Goal: Task Accomplishment & Management: Manage account settings

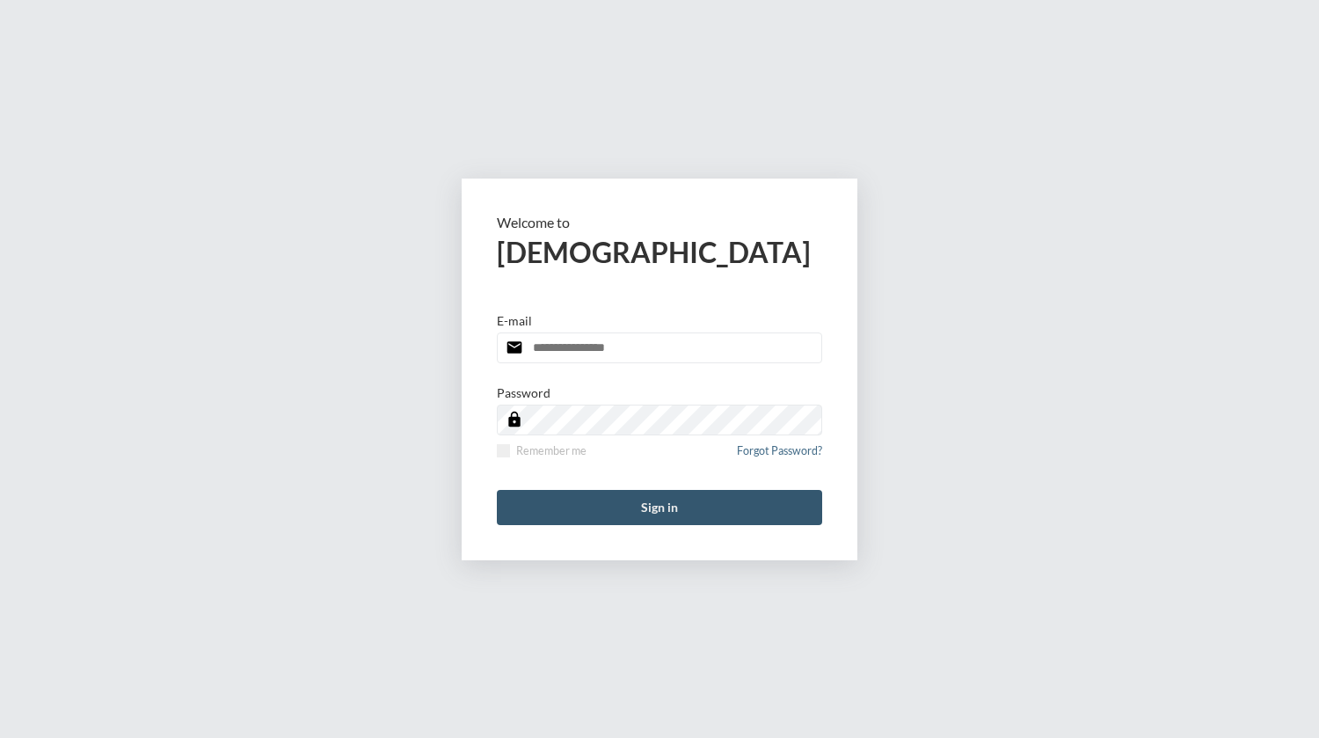
type input "**********"
click at [680, 499] on button "Sign in" at bounding box center [659, 507] width 325 height 35
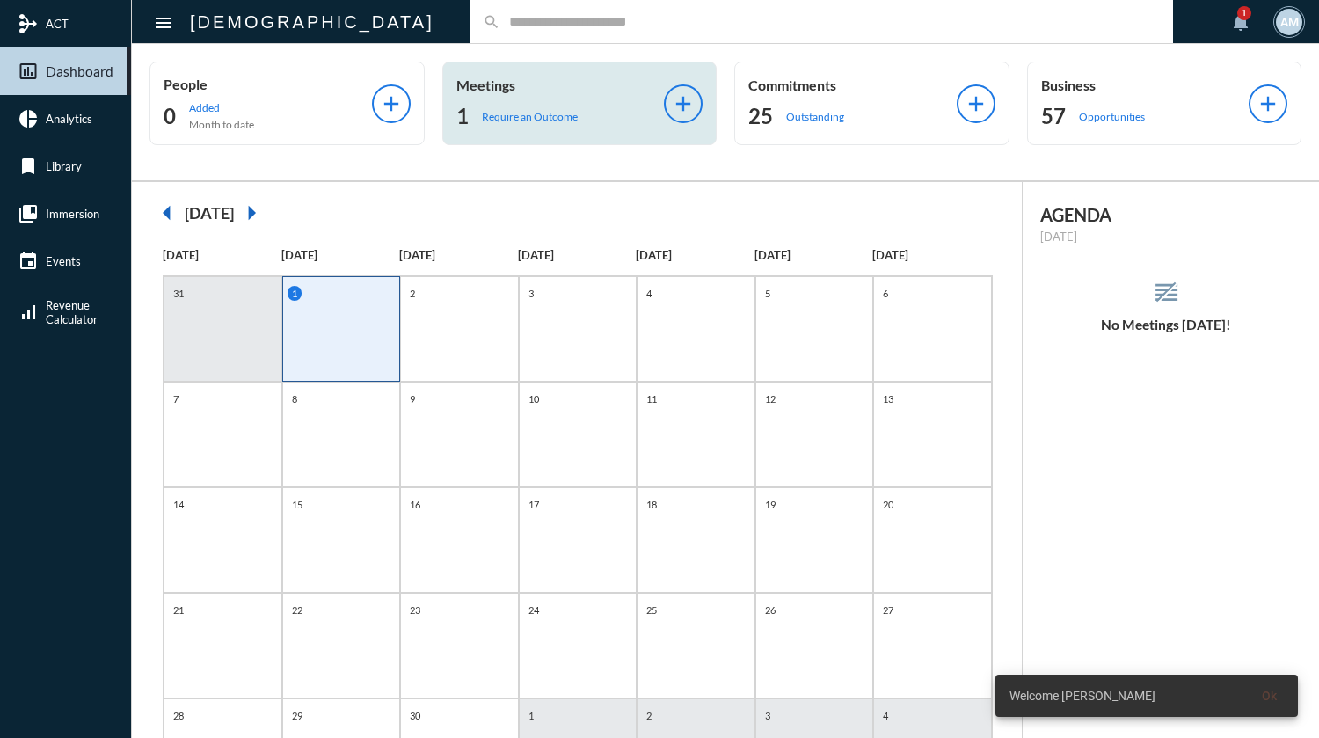
click at [521, 106] on div "1 Require an Outcome" at bounding box center [560, 116] width 208 height 28
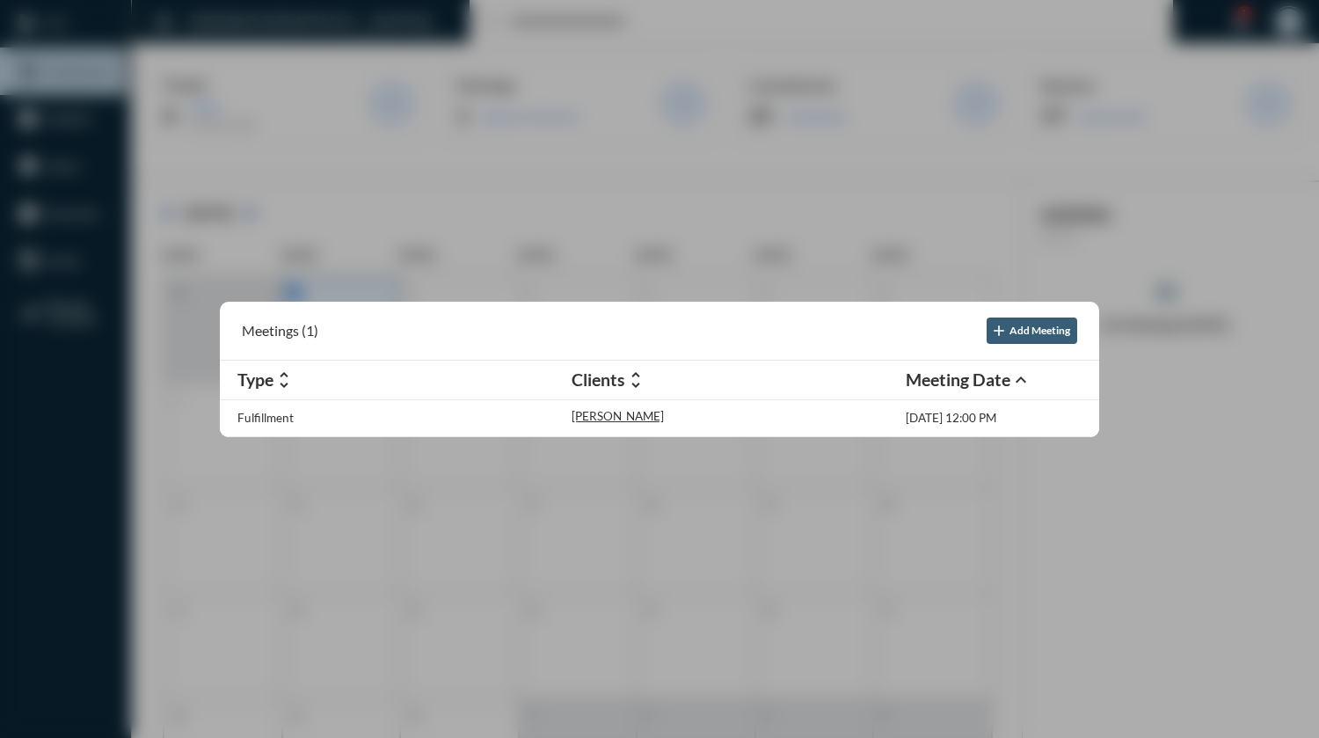
click at [616, 120] on div at bounding box center [659, 369] width 1319 height 738
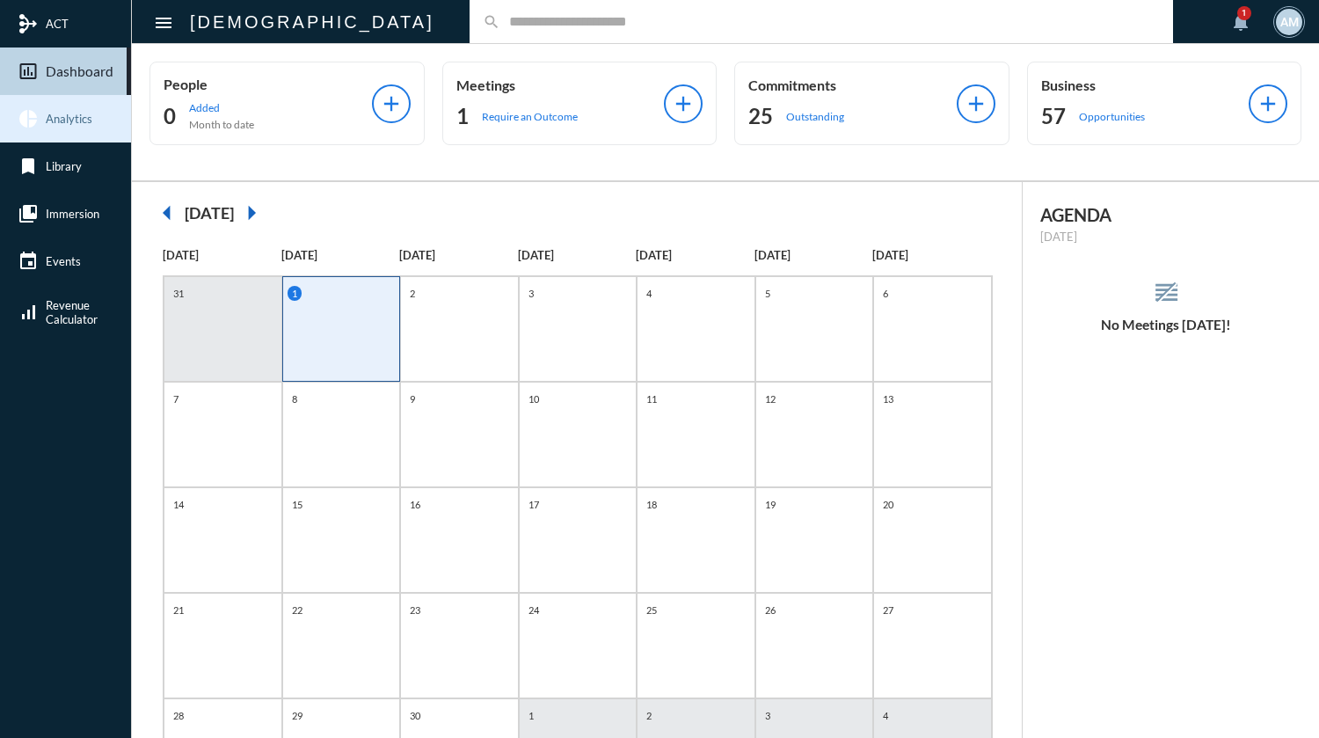
click at [73, 122] on span "Analytics" at bounding box center [69, 119] width 47 height 14
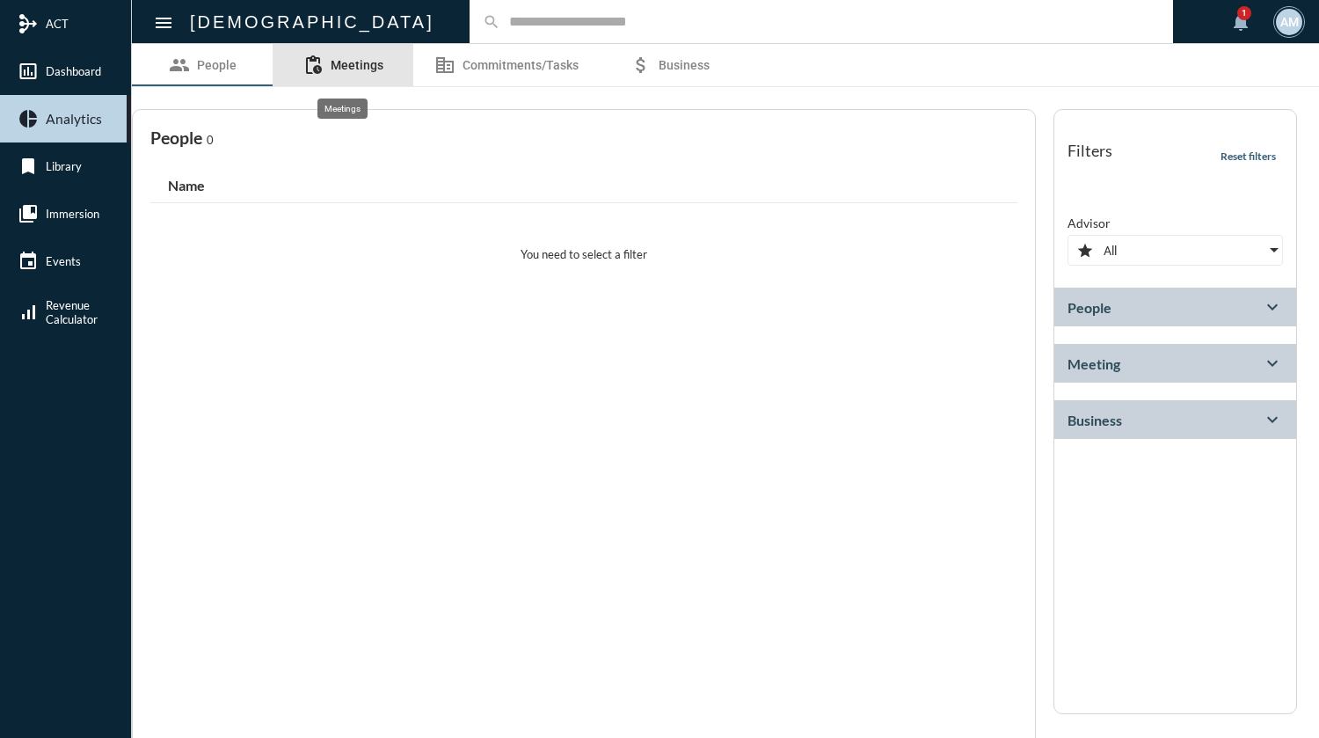
click at [337, 64] on span "Meetings" at bounding box center [357, 65] width 53 height 14
select select
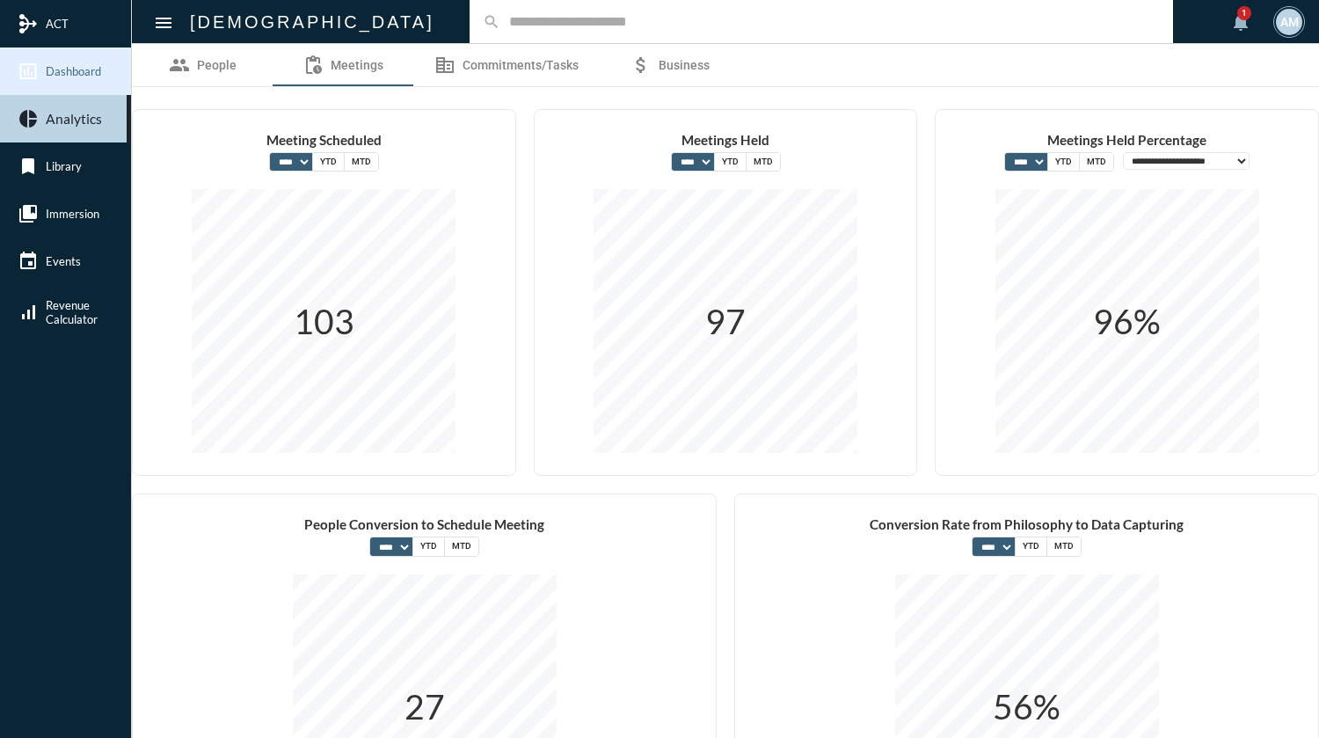
click at [77, 78] on link "insert_chart_outlined Dashboard" at bounding box center [65, 70] width 131 height 47
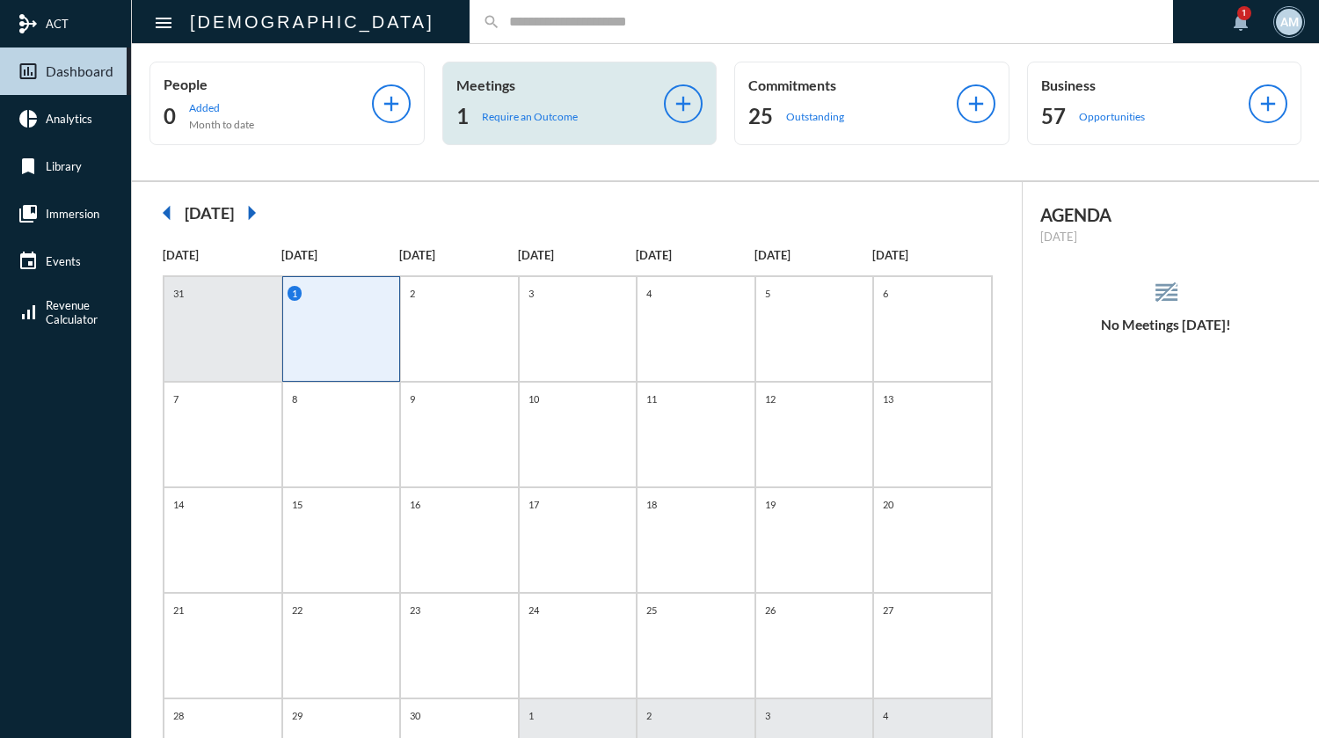
click at [572, 116] on p "Require an Outcome" at bounding box center [530, 116] width 96 height 13
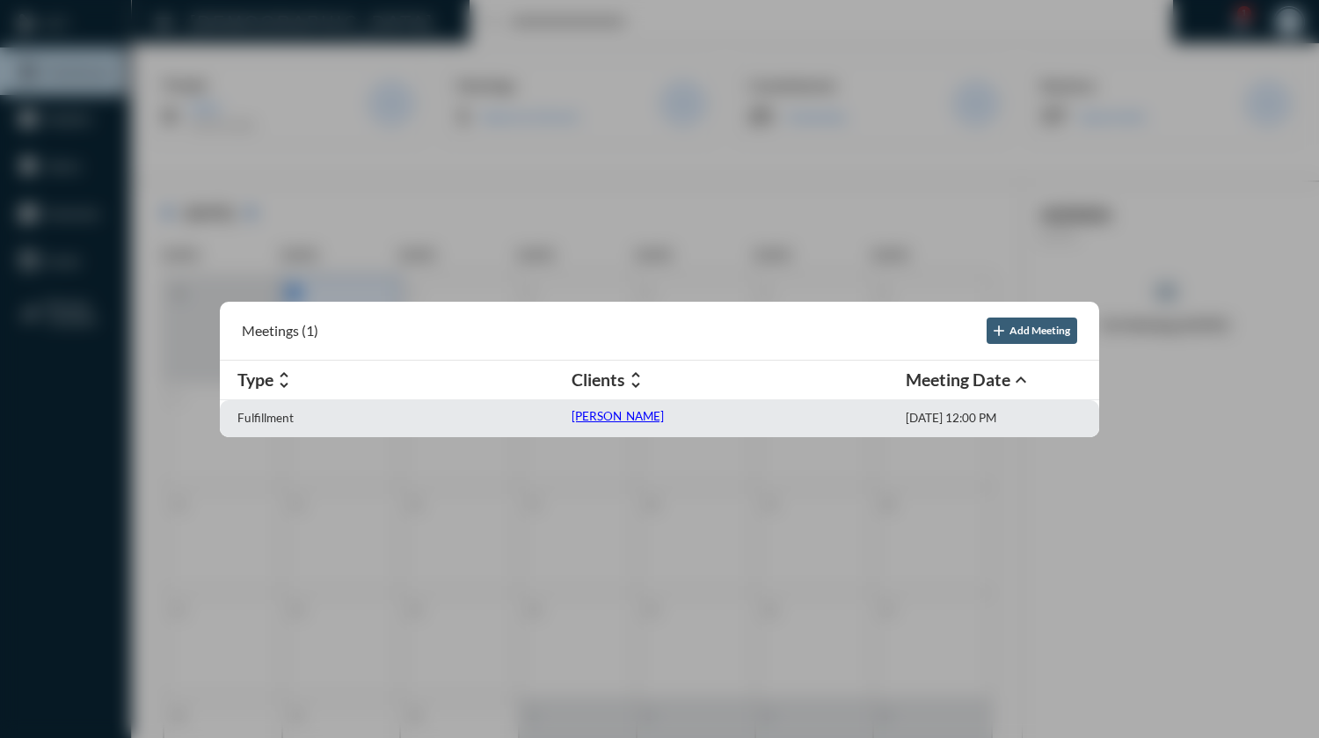
click at [625, 412] on p "[PERSON_NAME]" at bounding box center [618, 416] width 92 height 14
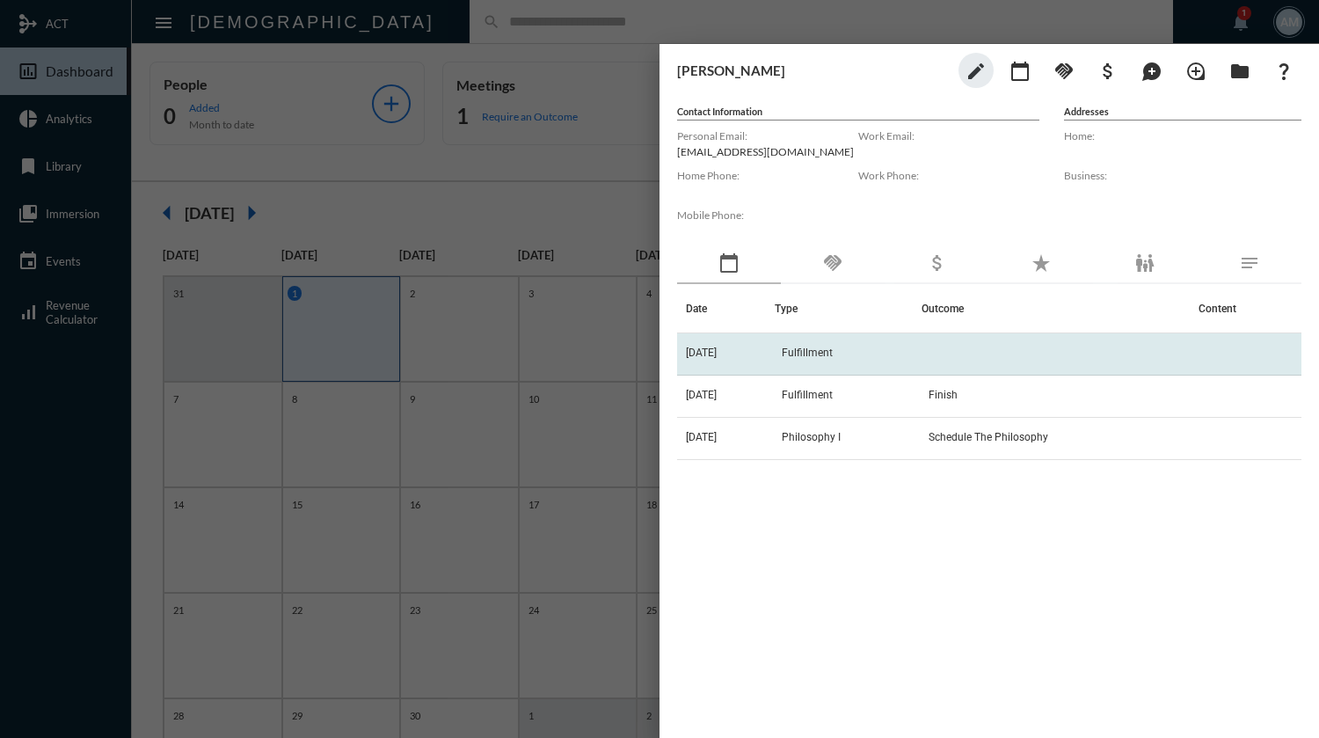
click at [892, 354] on td "Fulfillment" at bounding box center [848, 354] width 147 height 42
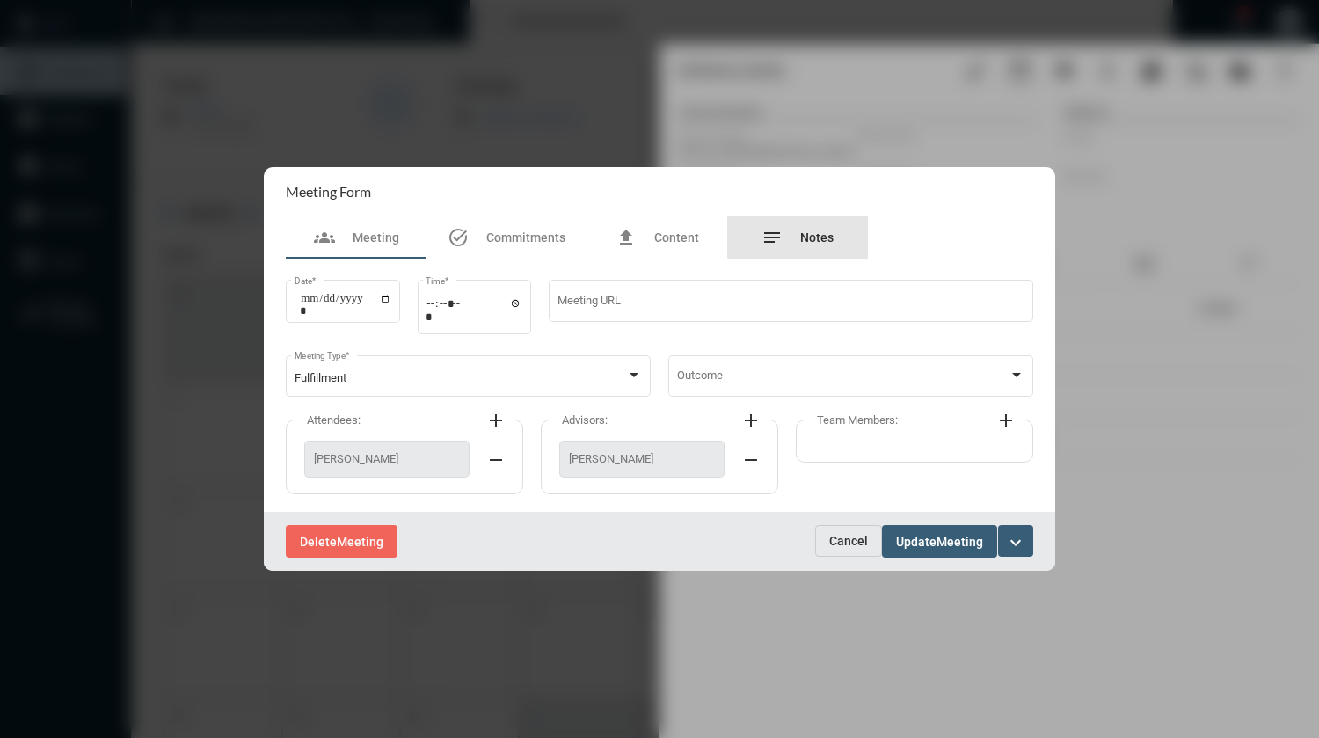
click at [813, 232] on span "Notes" at bounding box center [816, 237] width 33 height 14
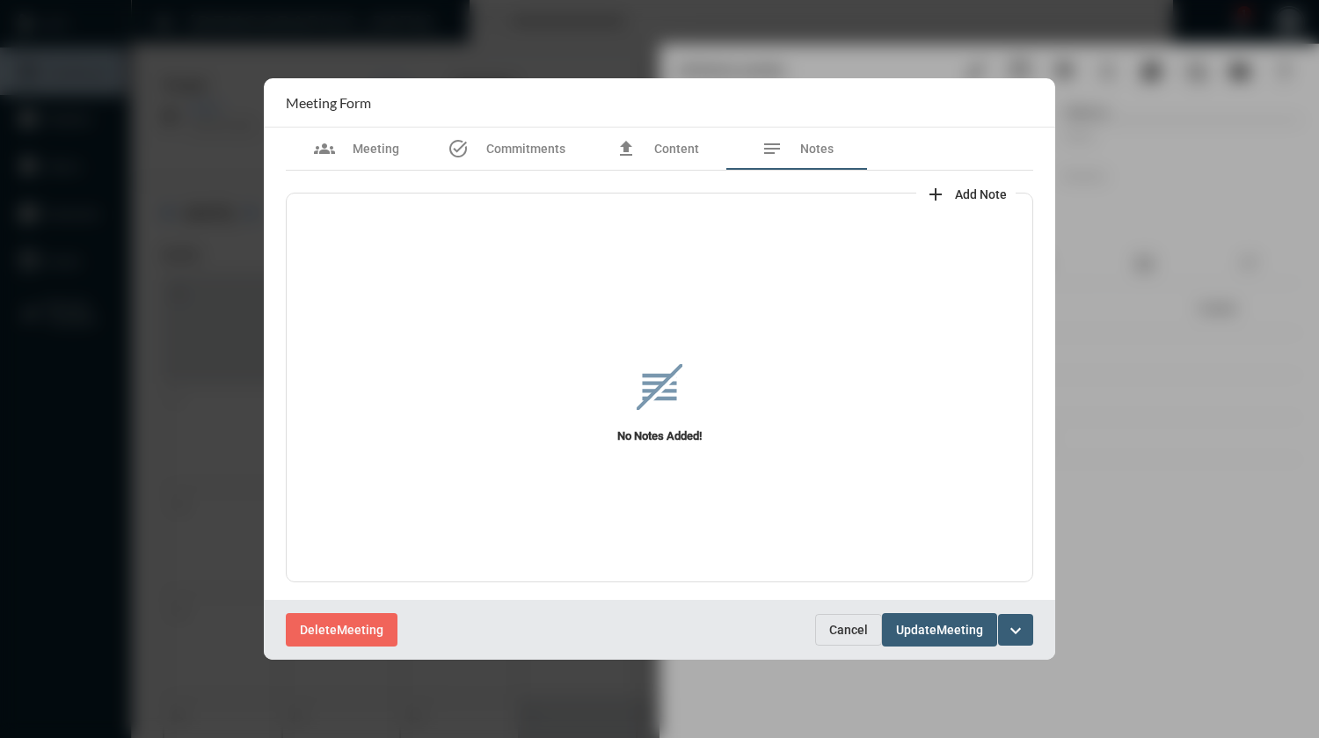
click at [963, 193] on span "Add Note" at bounding box center [981, 194] width 52 height 14
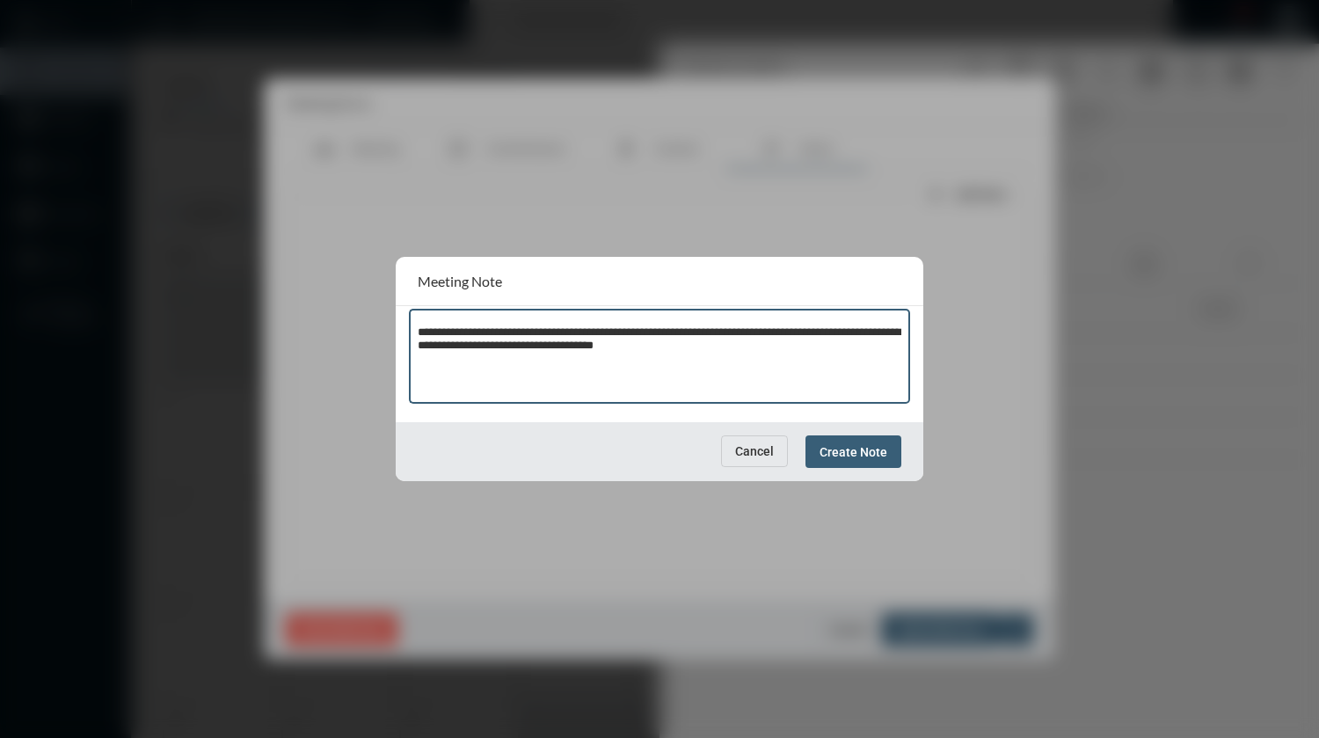
drag, startPoint x: 794, startPoint y: 330, endPoint x: 781, endPoint y: 331, distance: 13.2
click at [781, 331] on textarea "**********" at bounding box center [660, 358] width 485 height 69
type textarea "**********"
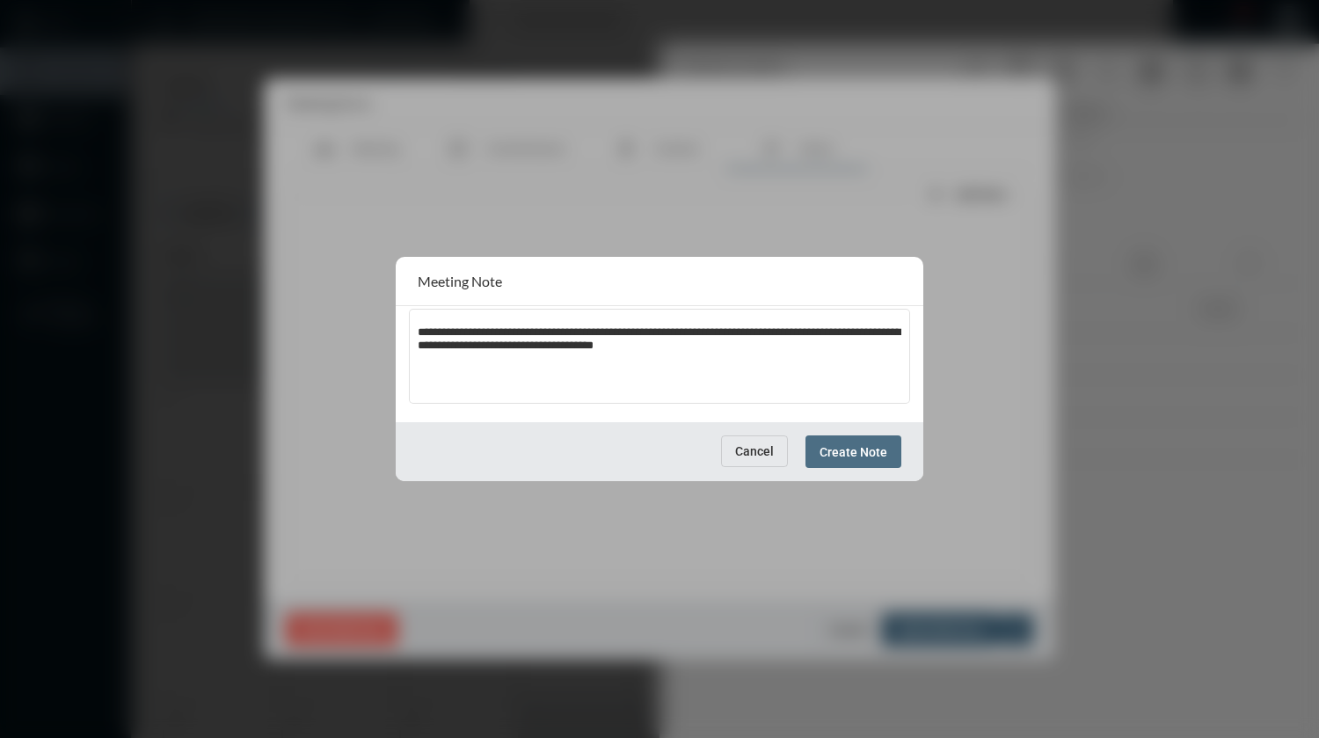
click at [878, 450] on span "Create Note" at bounding box center [854, 452] width 68 height 14
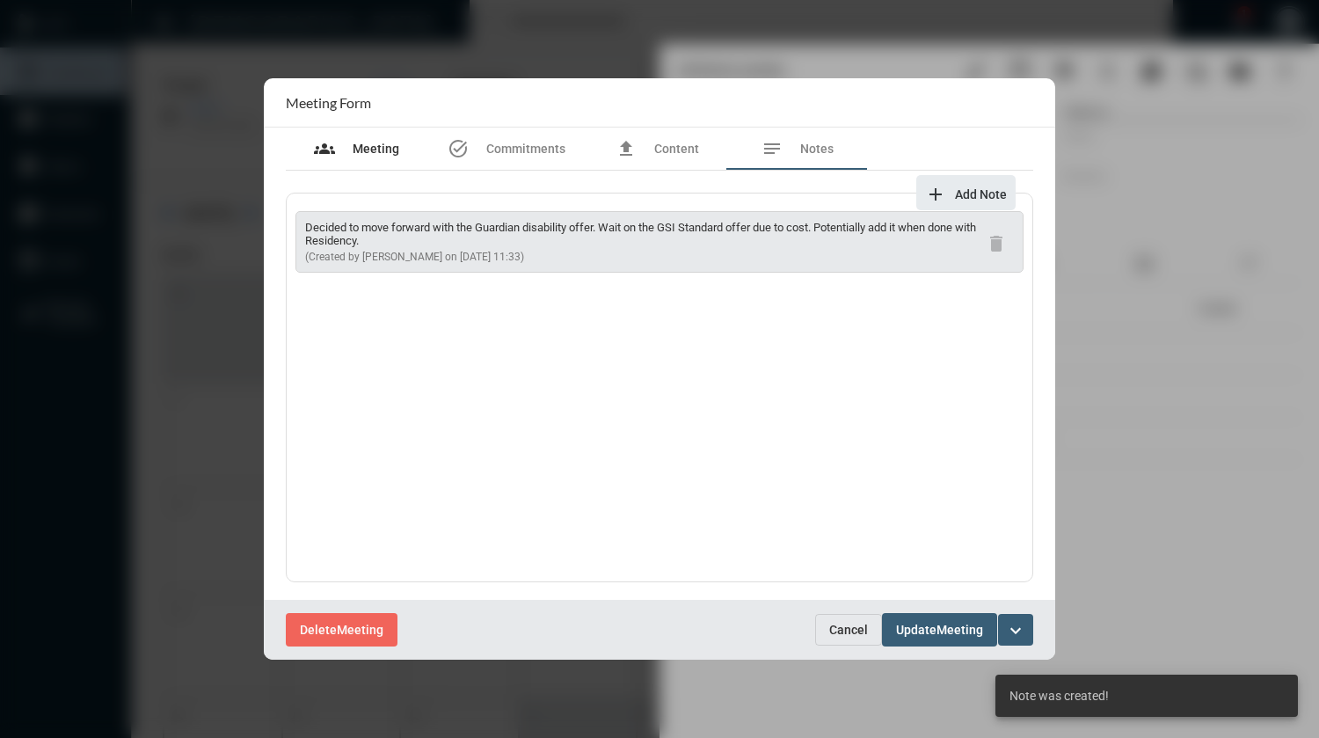
click at [384, 149] on span "Meeting" at bounding box center [376, 149] width 47 height 14
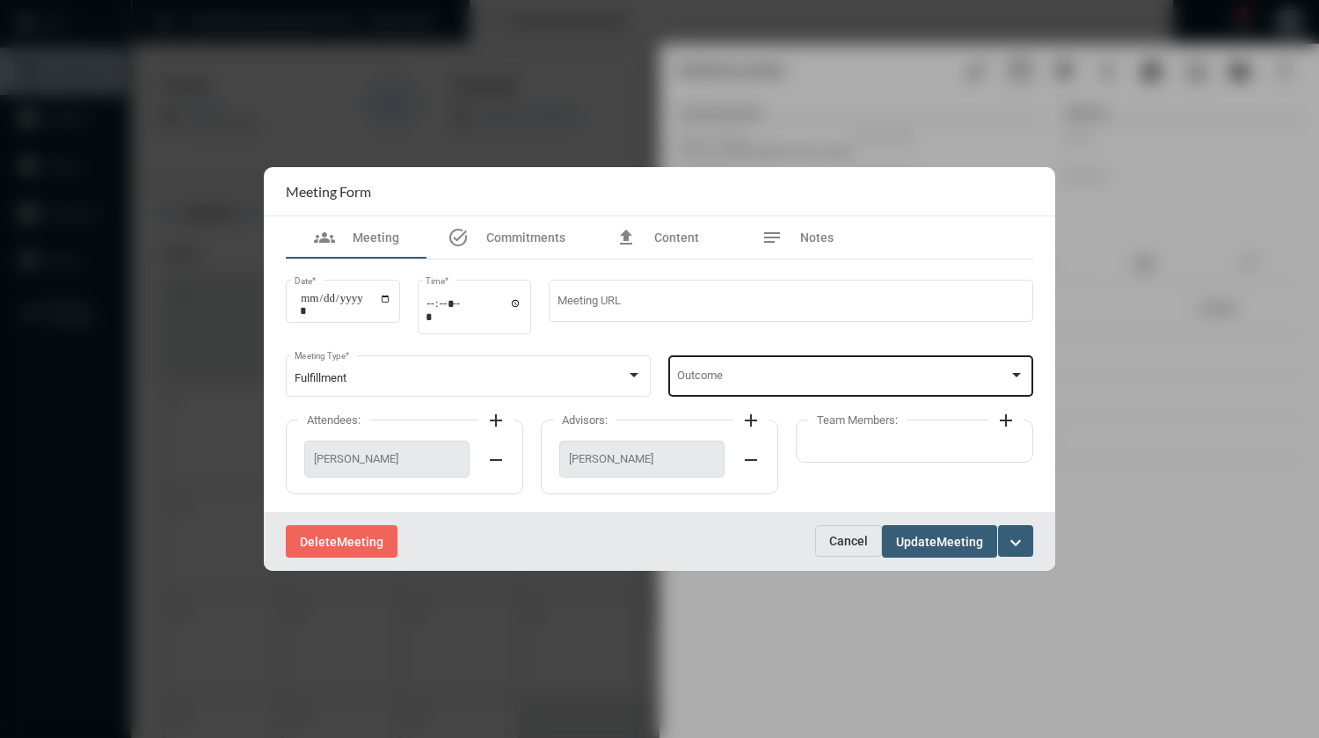
click at [796, 376] on span at bounding box center [843, 378] width 332 height 13
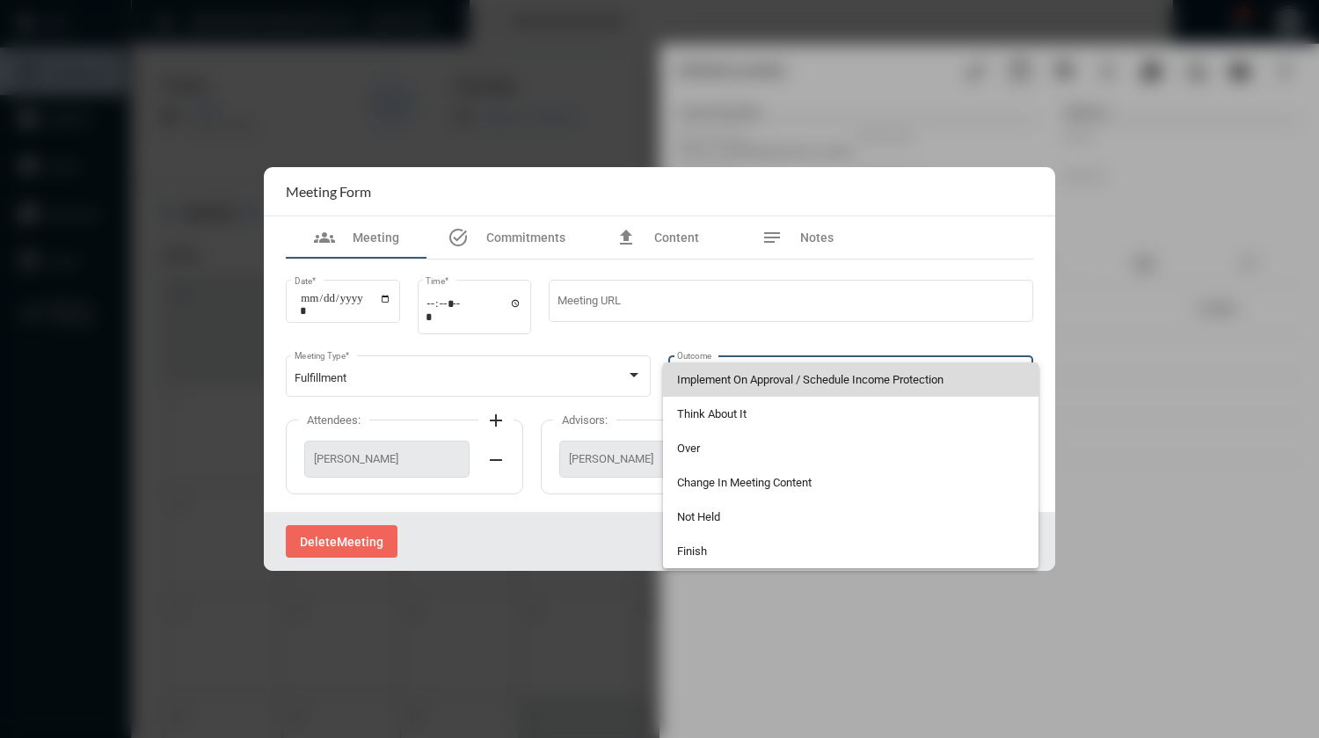
click at [796, 376] on span "Implement On Approval / Schedule Income Protection" at bounding box center [851, 379] width 348 height 34
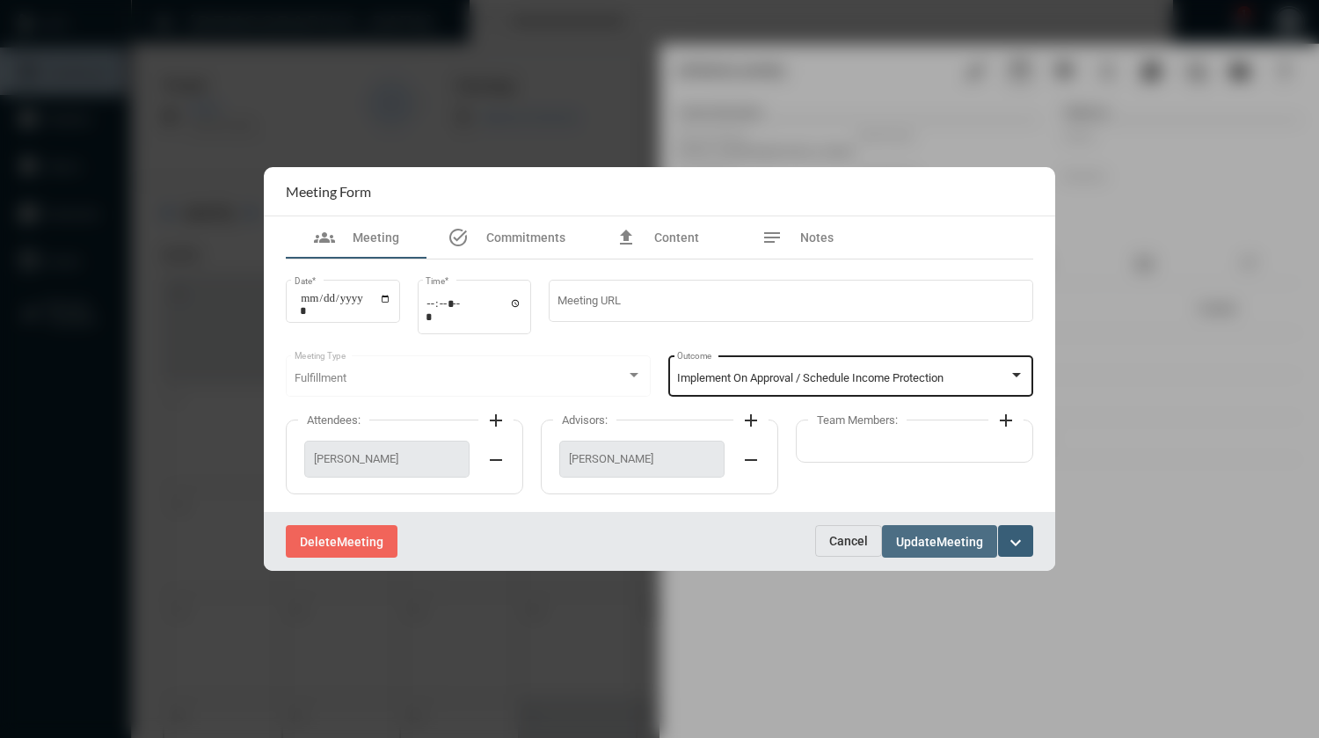
click at [942, 544] on button "Update Meeting" at bounding box center [939, 541] width 115 height 33
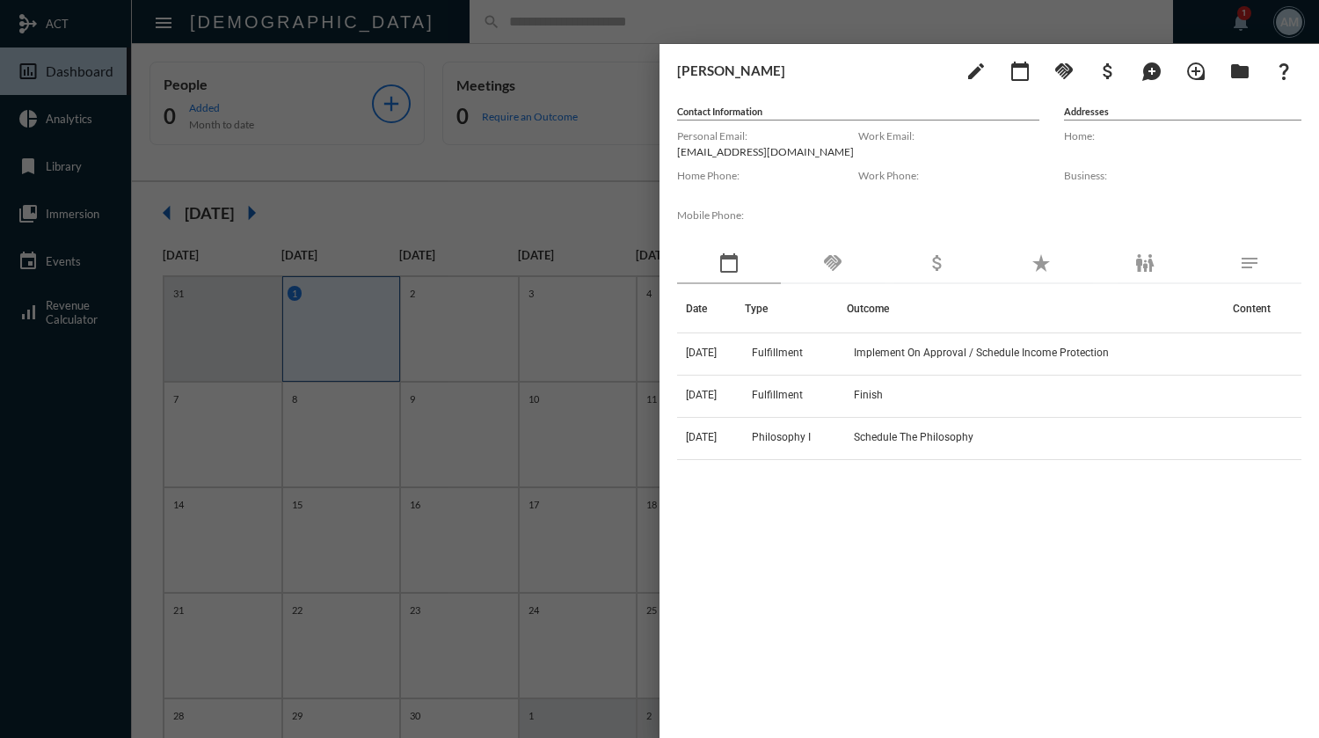
click at [553, 28] on div at bounding box center [659, 369] width 1319 height 738
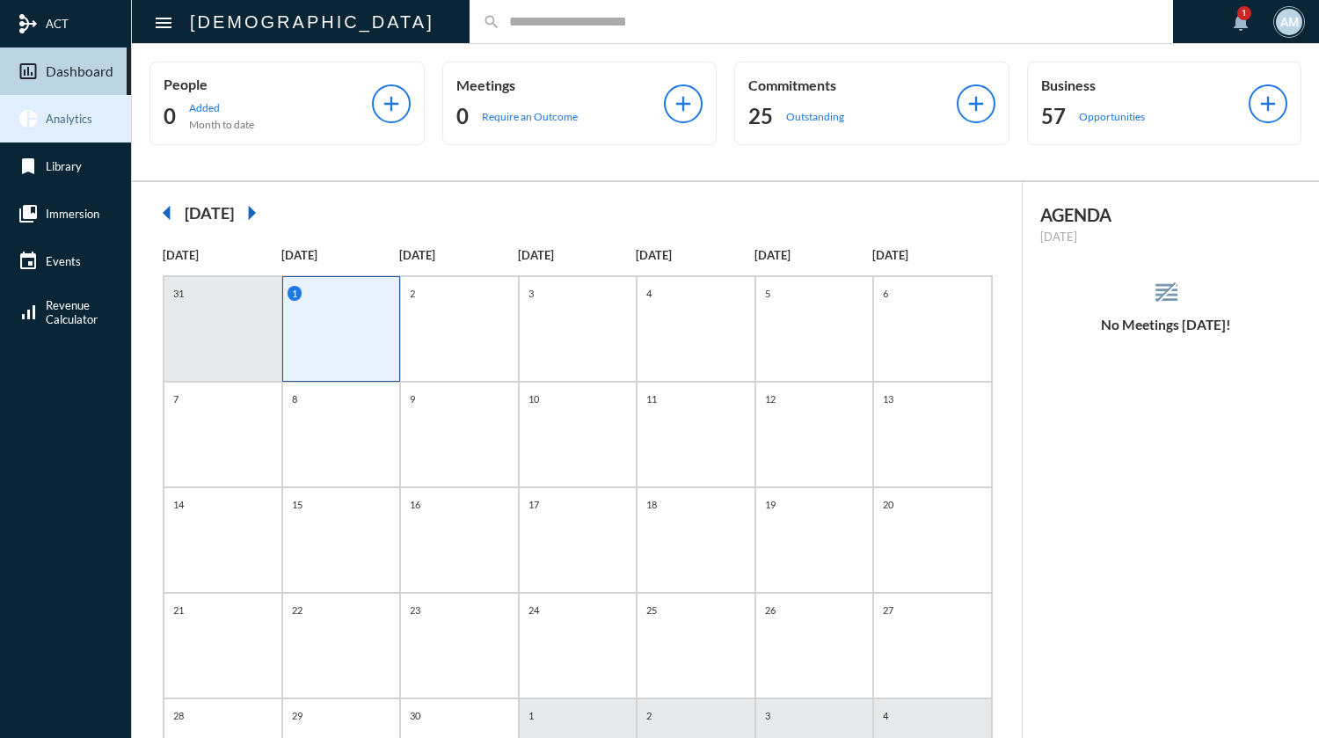
click at [56, 126] on link "pie_chart Analytics" at bounding box center [65, 118] width 131 height 47
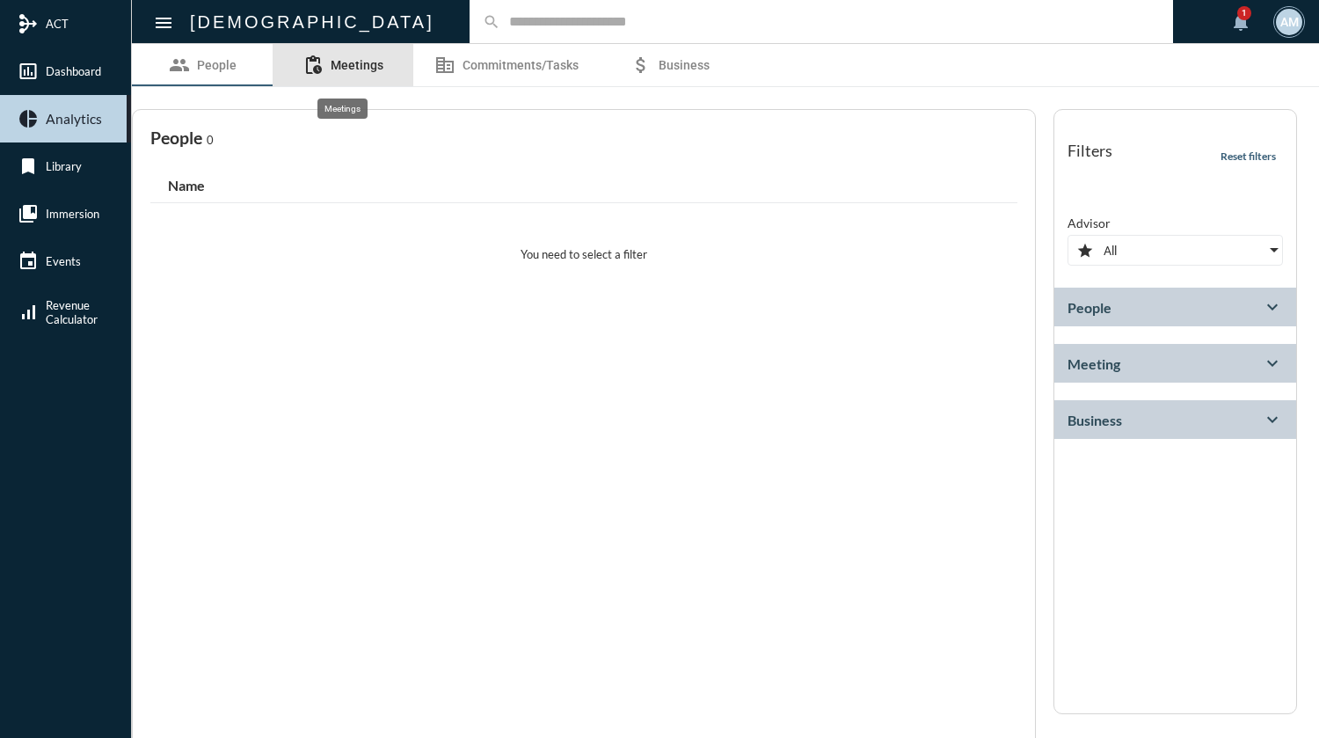
click at [372, 60] on span "Meetings" at bounding box center [357, 65] width 53 height 14
select select
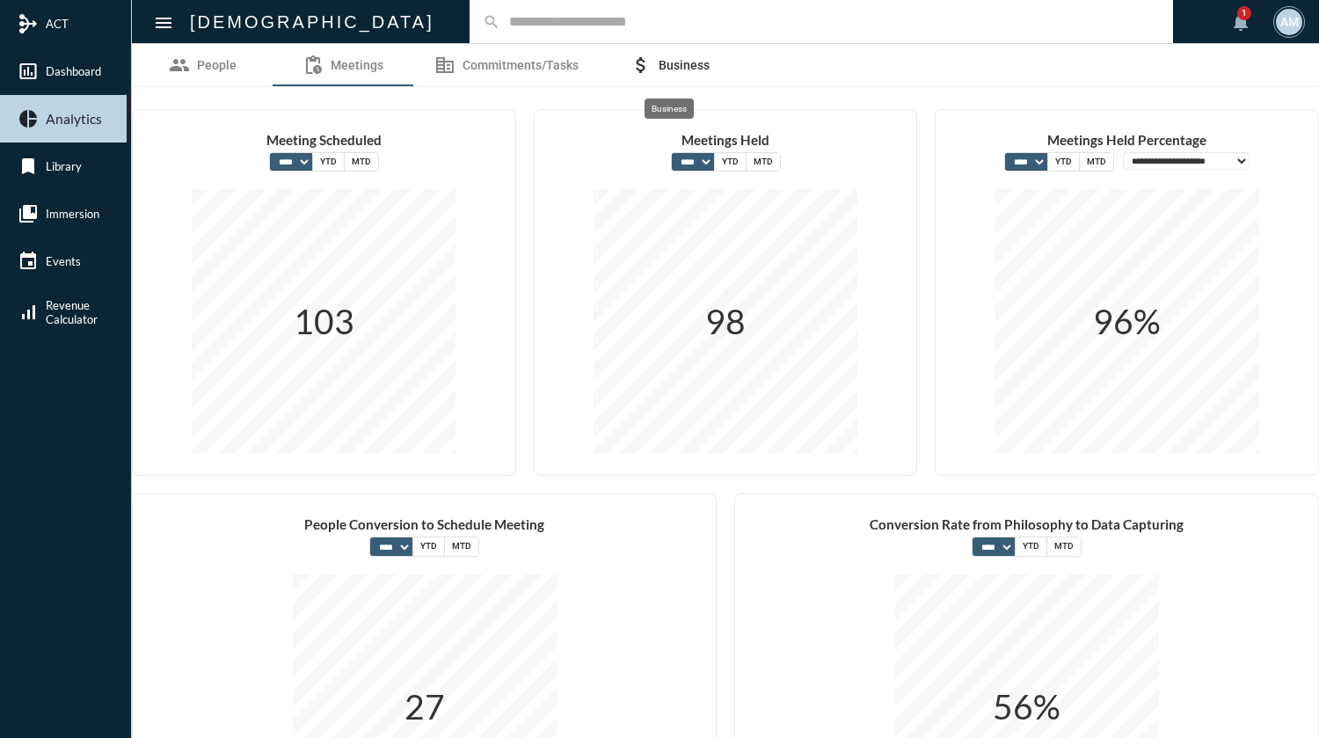
click at [678, 62] on span "Business" at bounding box center [684, 65] width 51 height 14
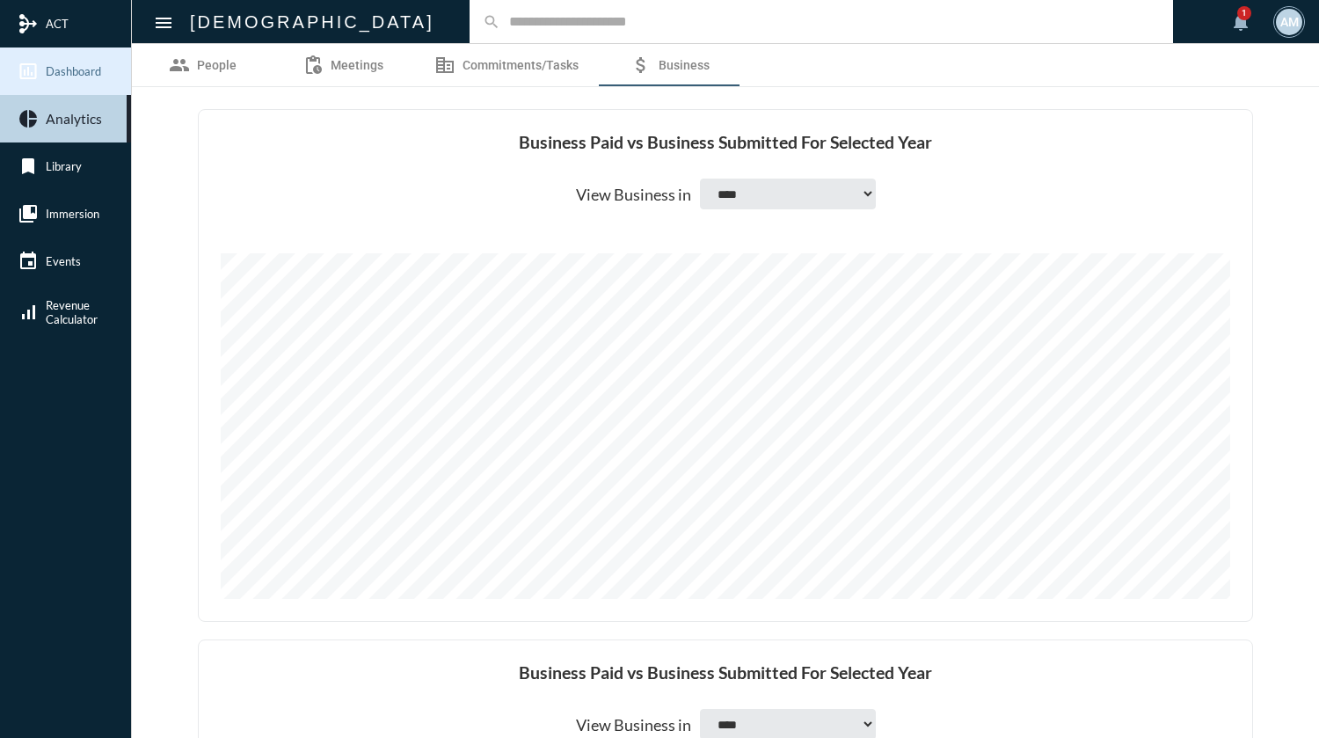
click at [56, 69] on span "Dashboard" at bounding box center [73, 71] width 55 height 14
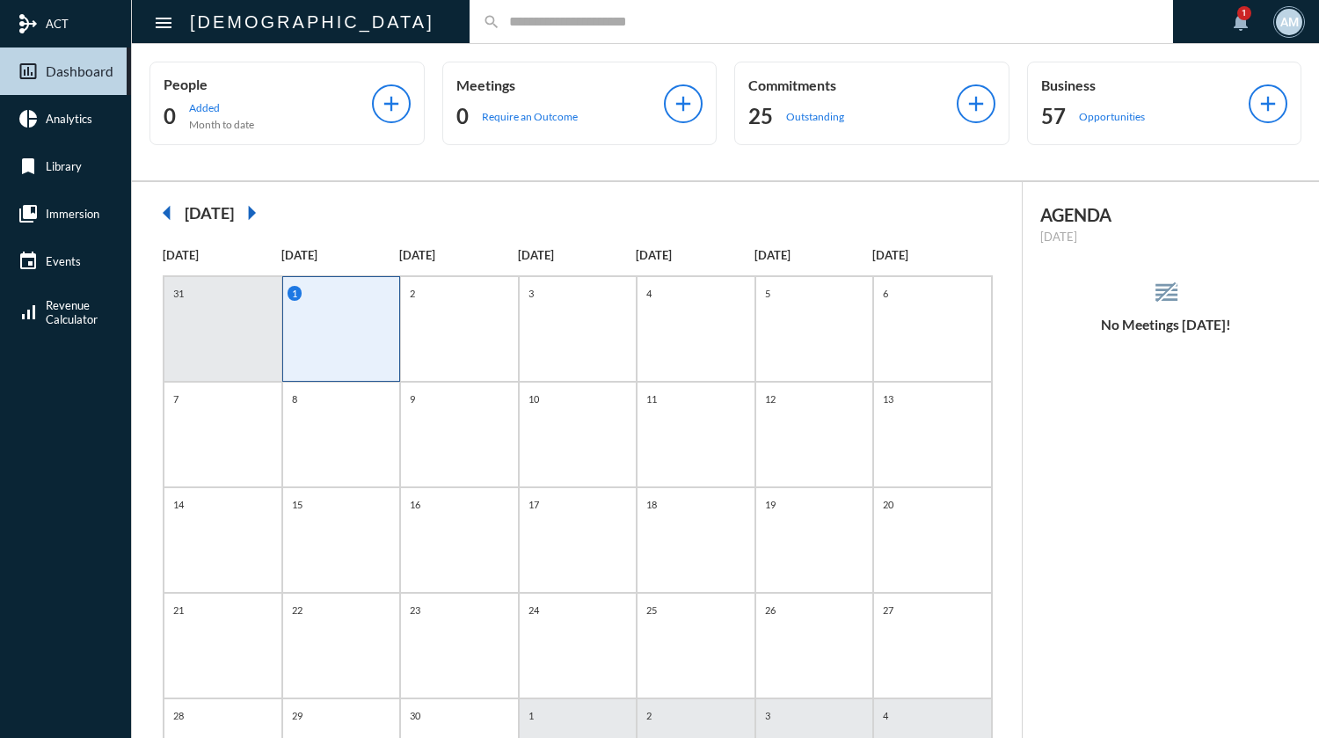
click at [583, 23] on input "text" at bounding box center [830, 21] width 660 height 15
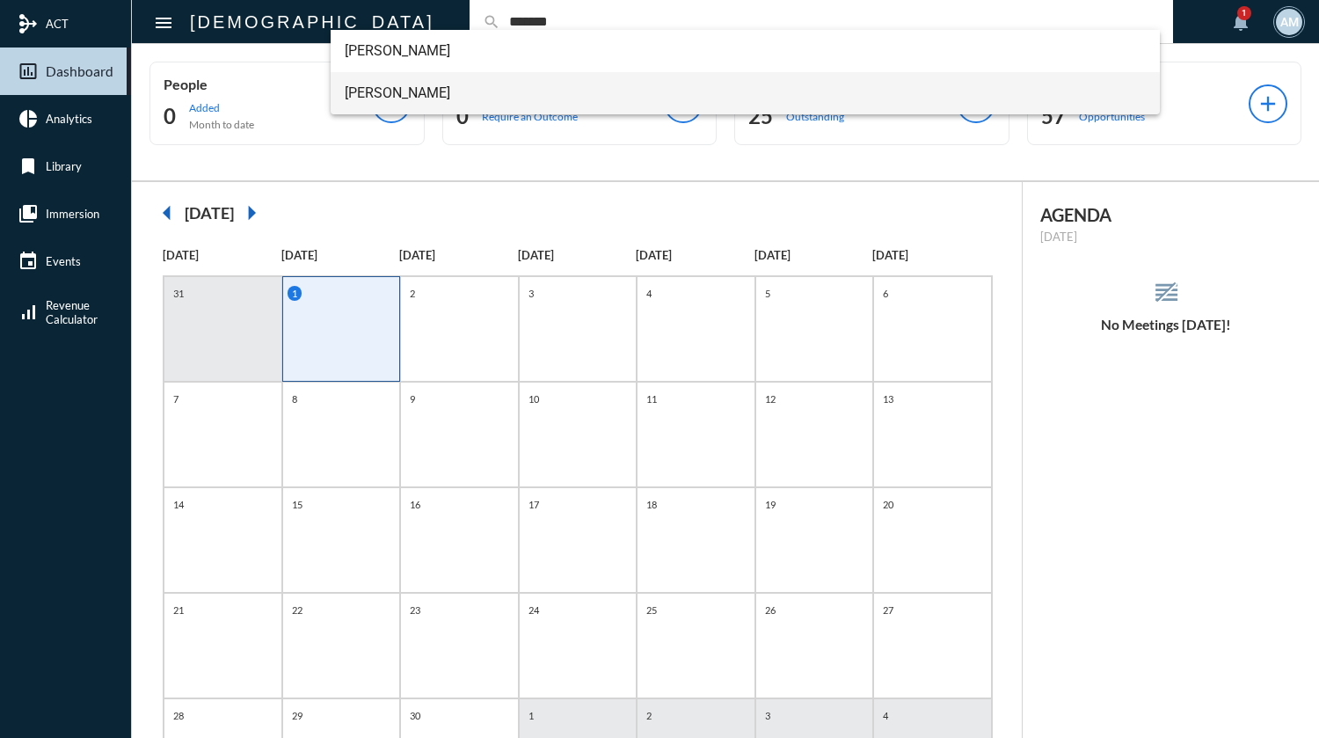
type input "*******"
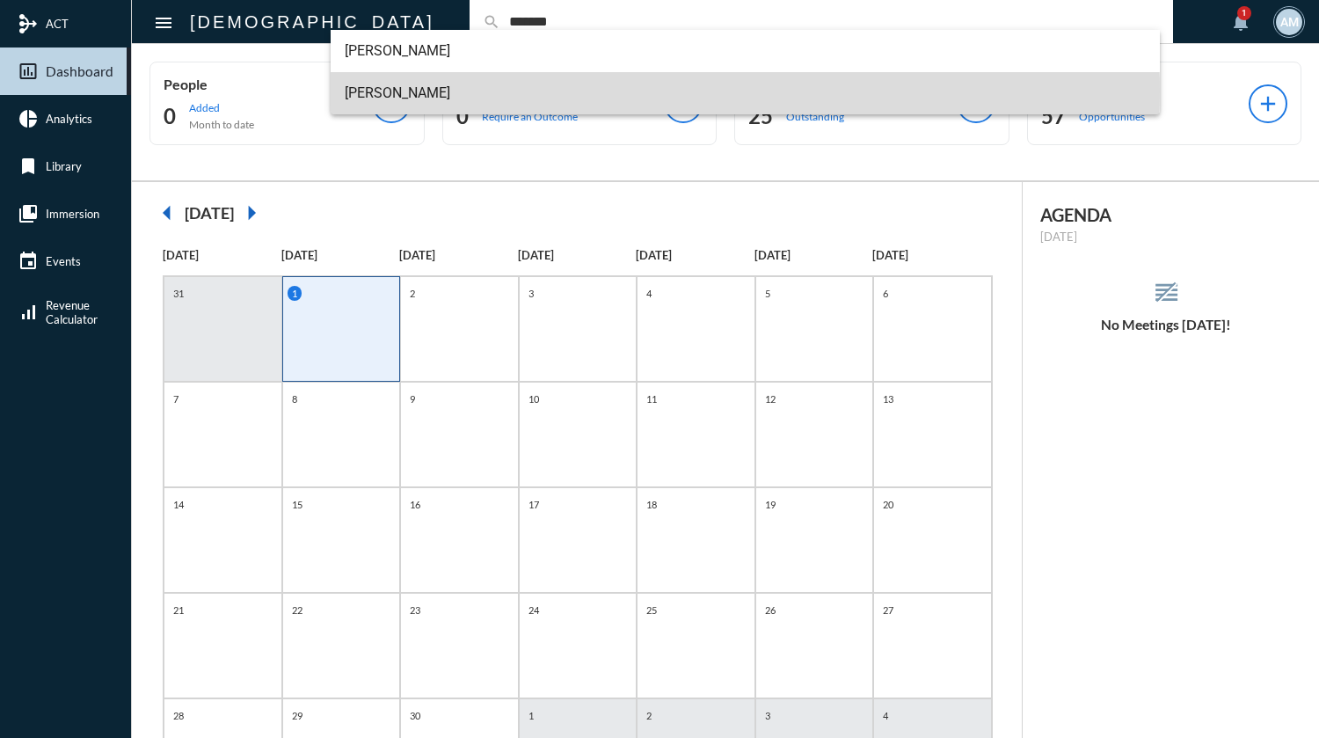
click at [475, 91] on span "[PERSON_NAME]" at bounding box center [745, 93] width 801 height 42
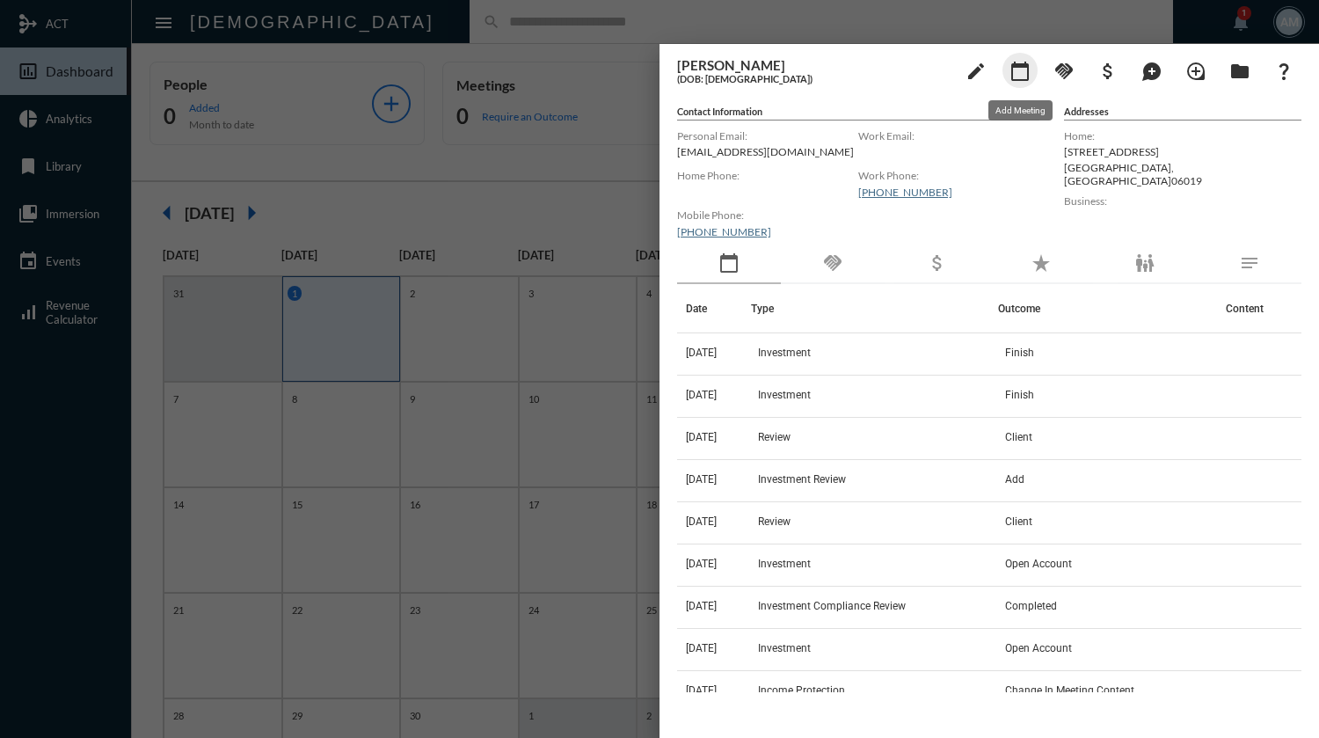
click at [1026, 68] on mat-icon "calendar_today" at bounding box center [1019, 71] width 21 height 21
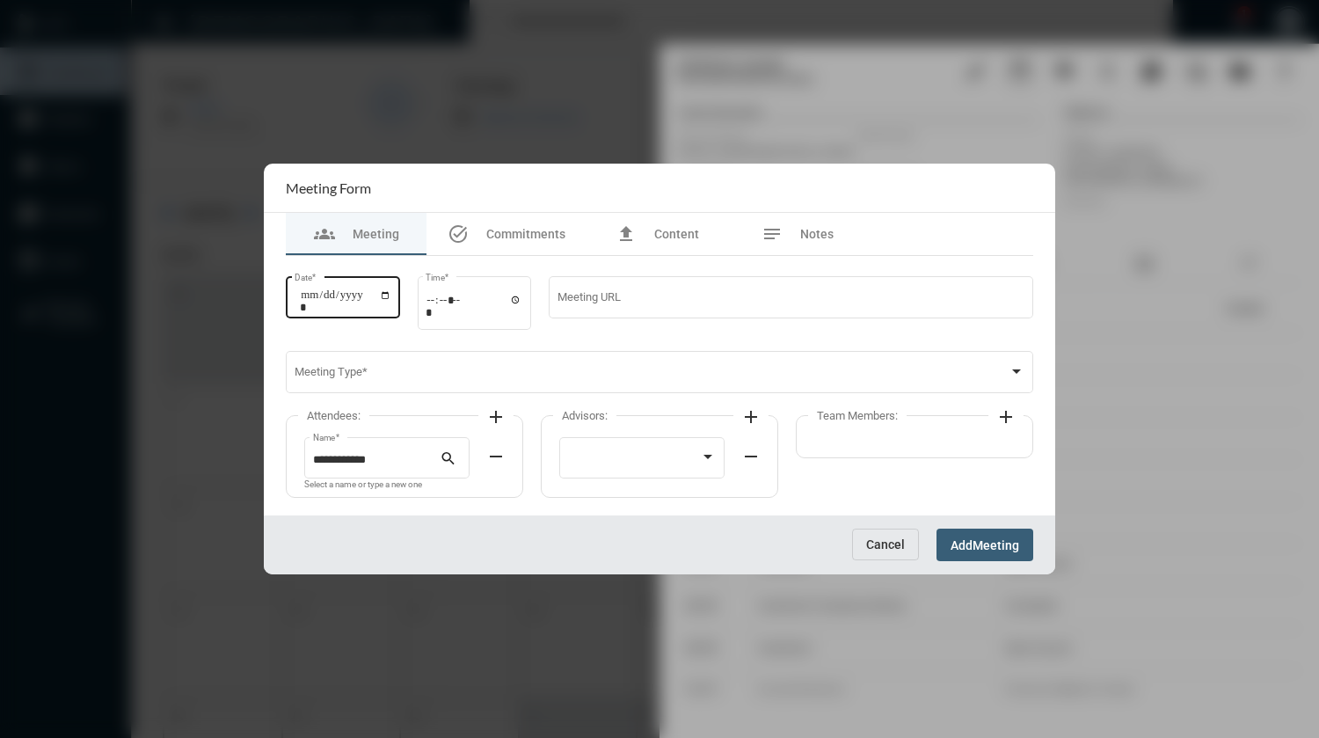
click at [391, 299] on input "Date *" at bounding box center [345, 300] width 91 height 25
type input "**********"
click at [437, 309] on input "Time *" at bounding box center [474, 306] width 97 height 26
type input "*****"
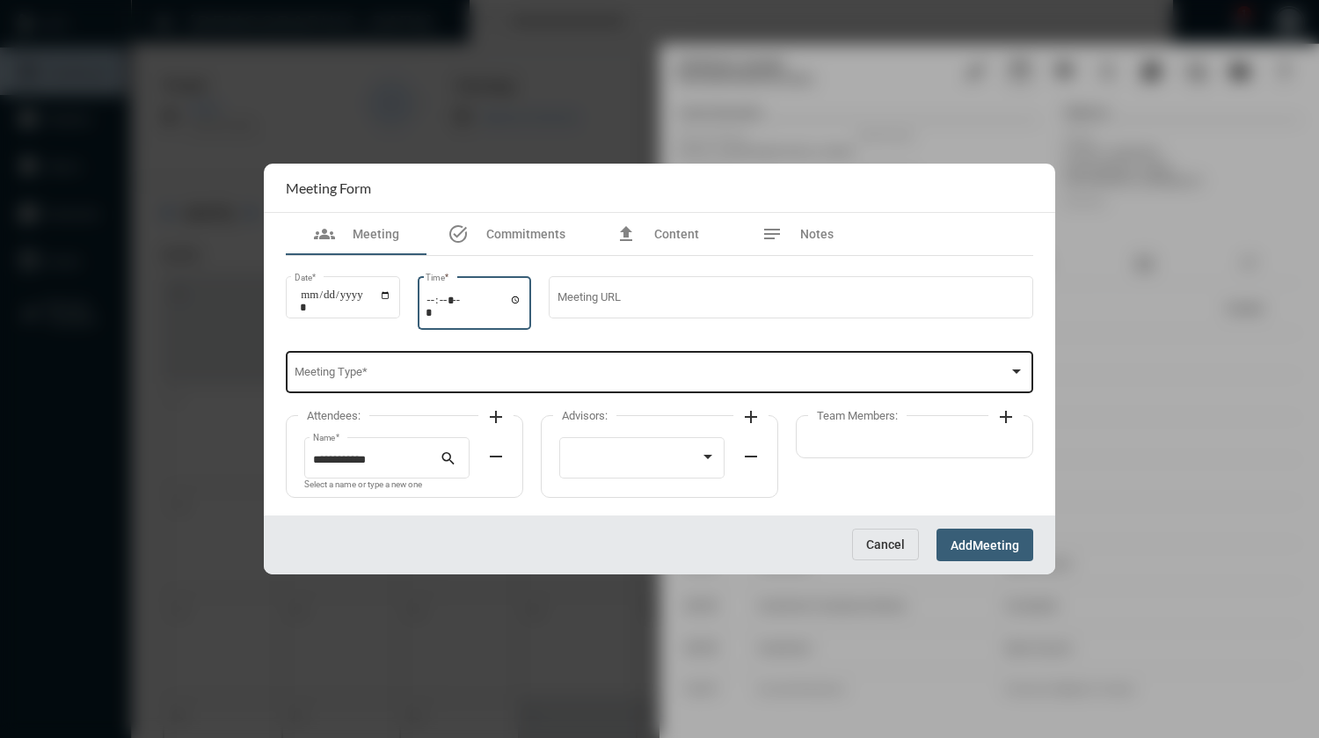
click at [431, 372] on span at bounding box center [652, 374] width 715 height 13
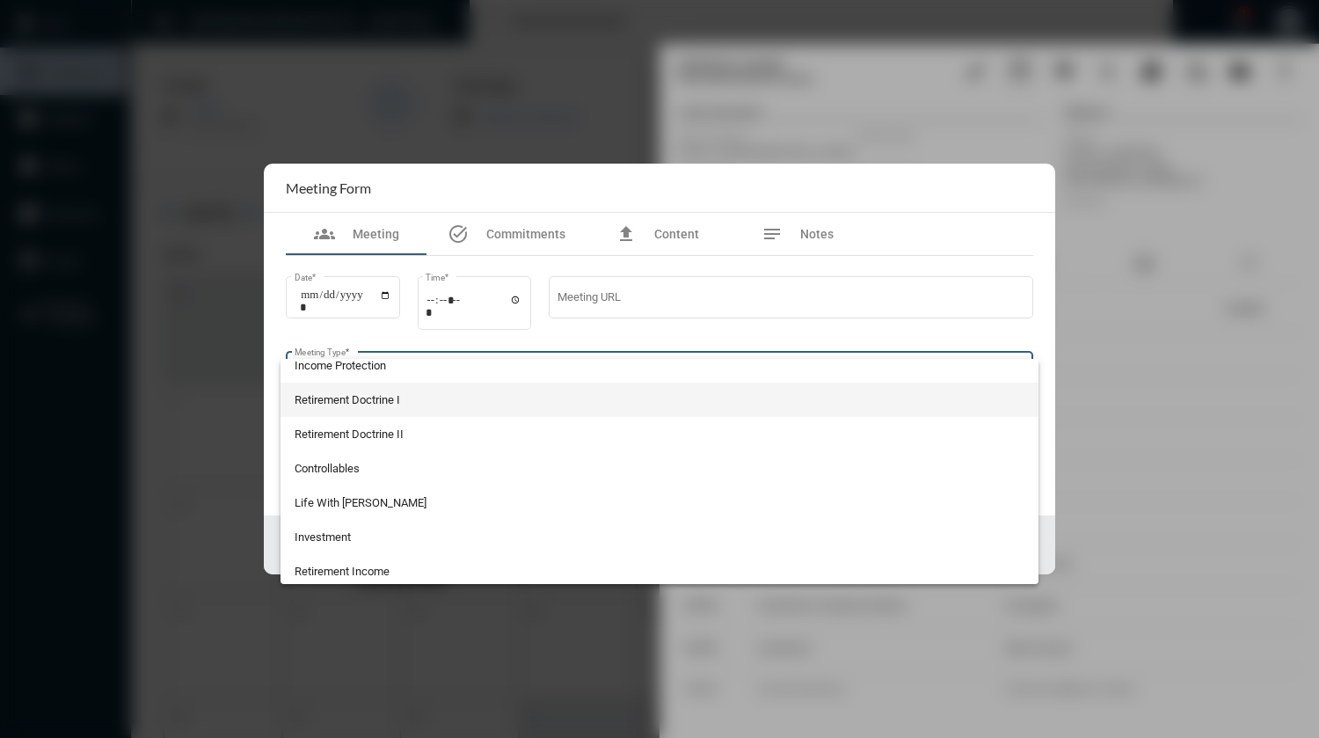
scroll to position [264, 0]
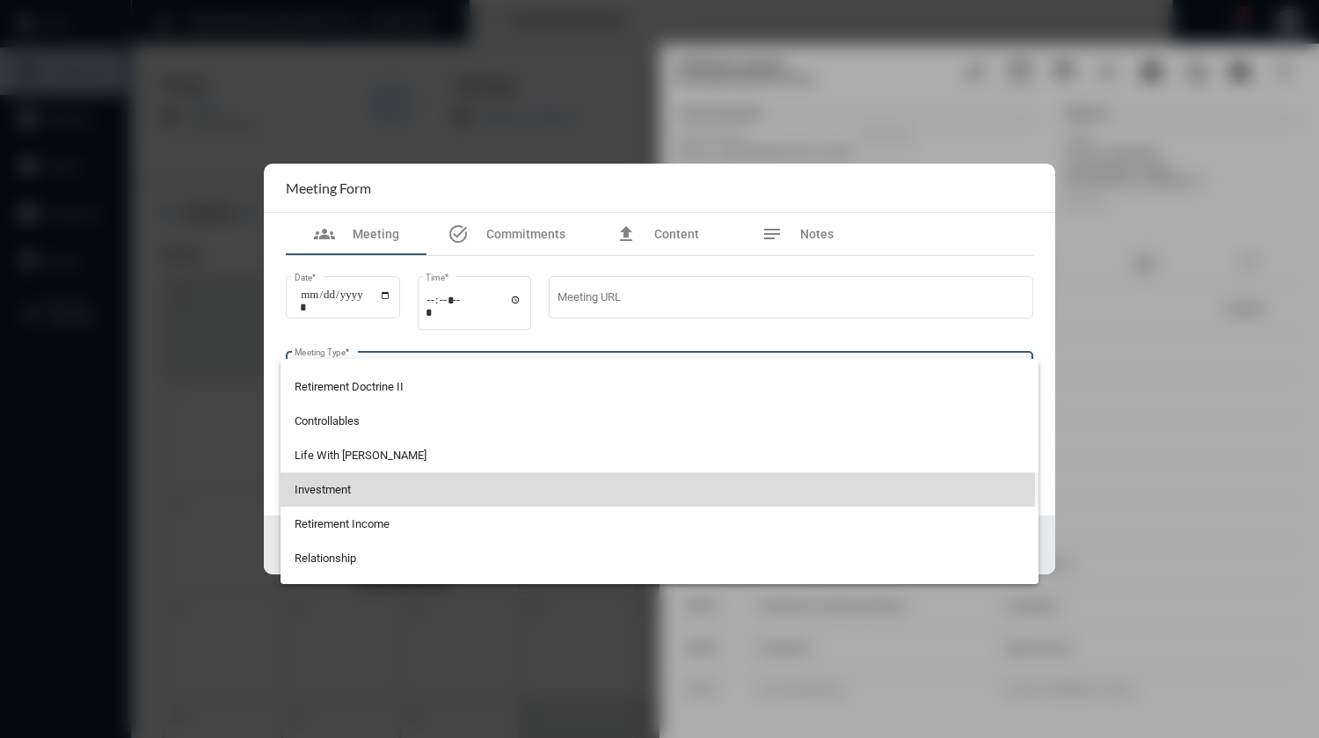
click at [363, 482] on span "Investment" at bounding box center [660, 489] width 731 height 34
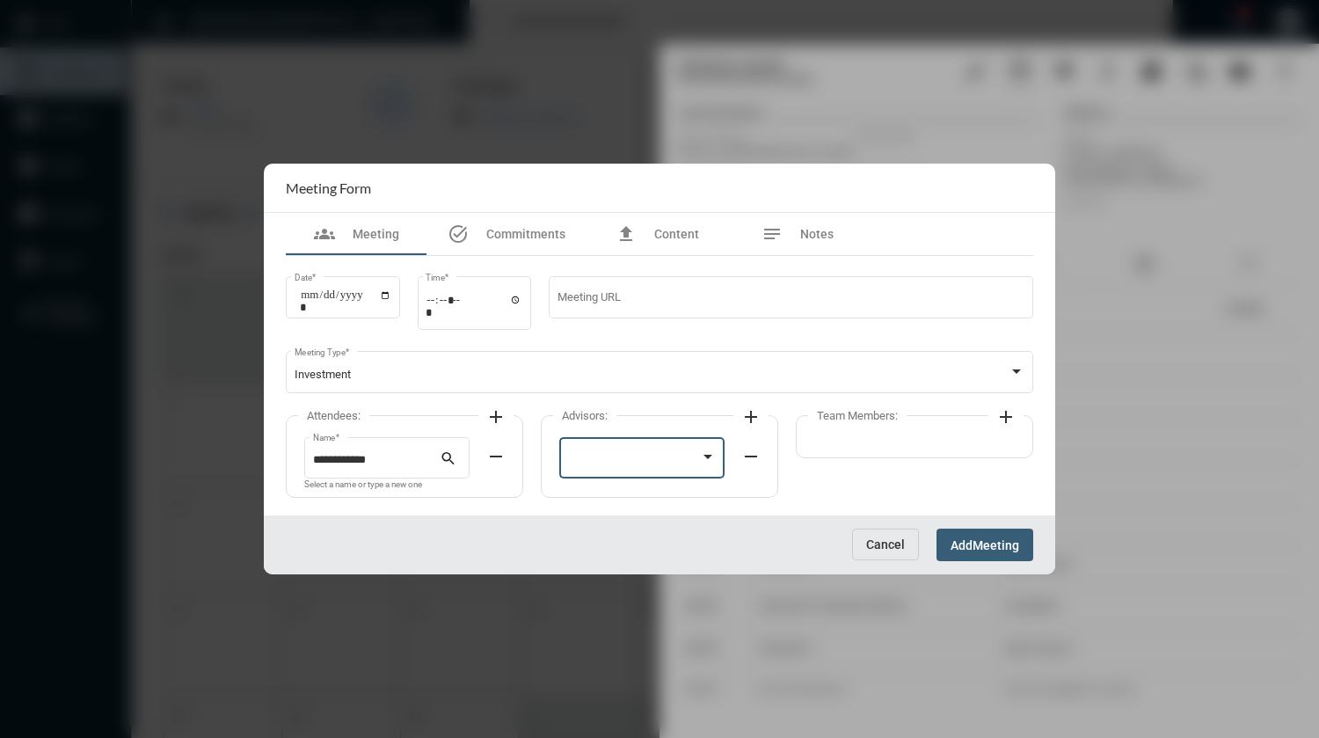
click at [573, 462] on div at bounding box center [634, 460] width 133 height 13
click at [573, 462] on span "[PERSON_NAME]" at bounding box center [642, 461] width 149 height 34
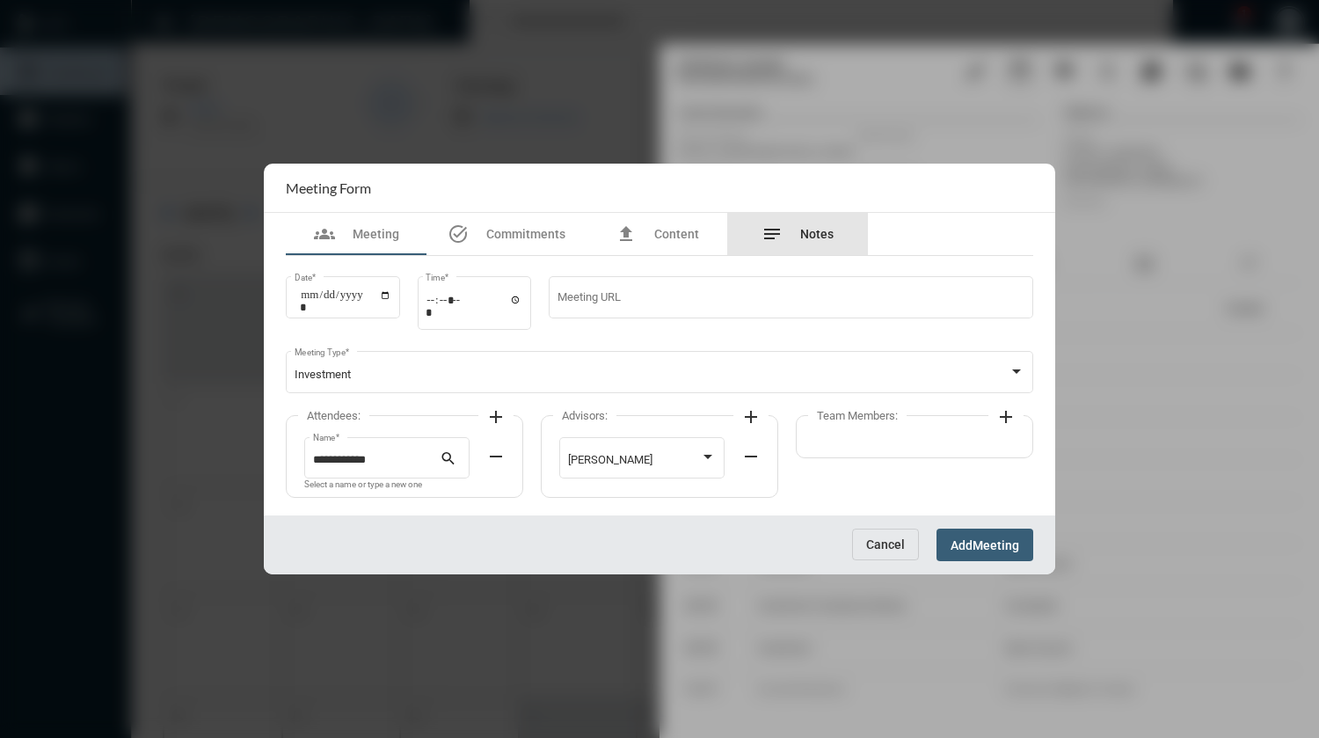
click at [782, 231] on div "notes Notes" at bounding box center [798, 233] width 72 height 21
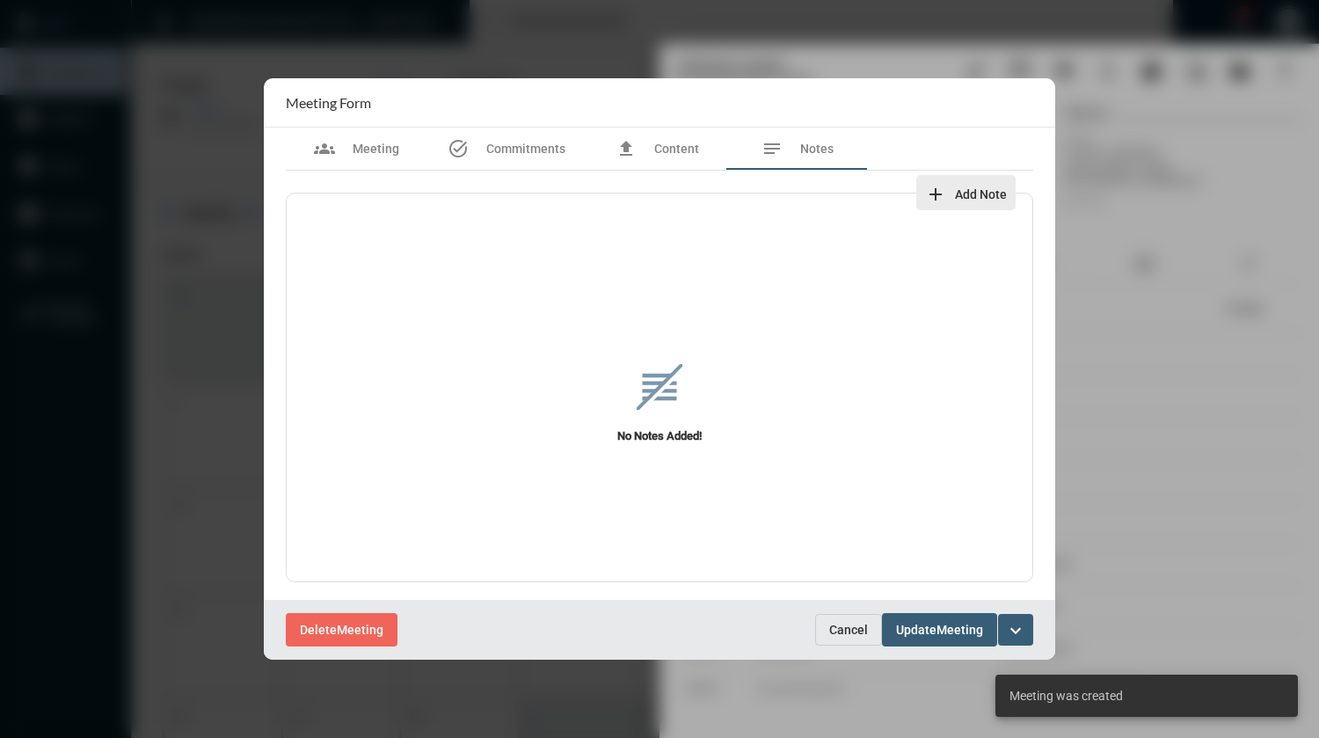
click at [938, 188] on mat-icon "add" at bounding box center [935, 194] width 21 height 21
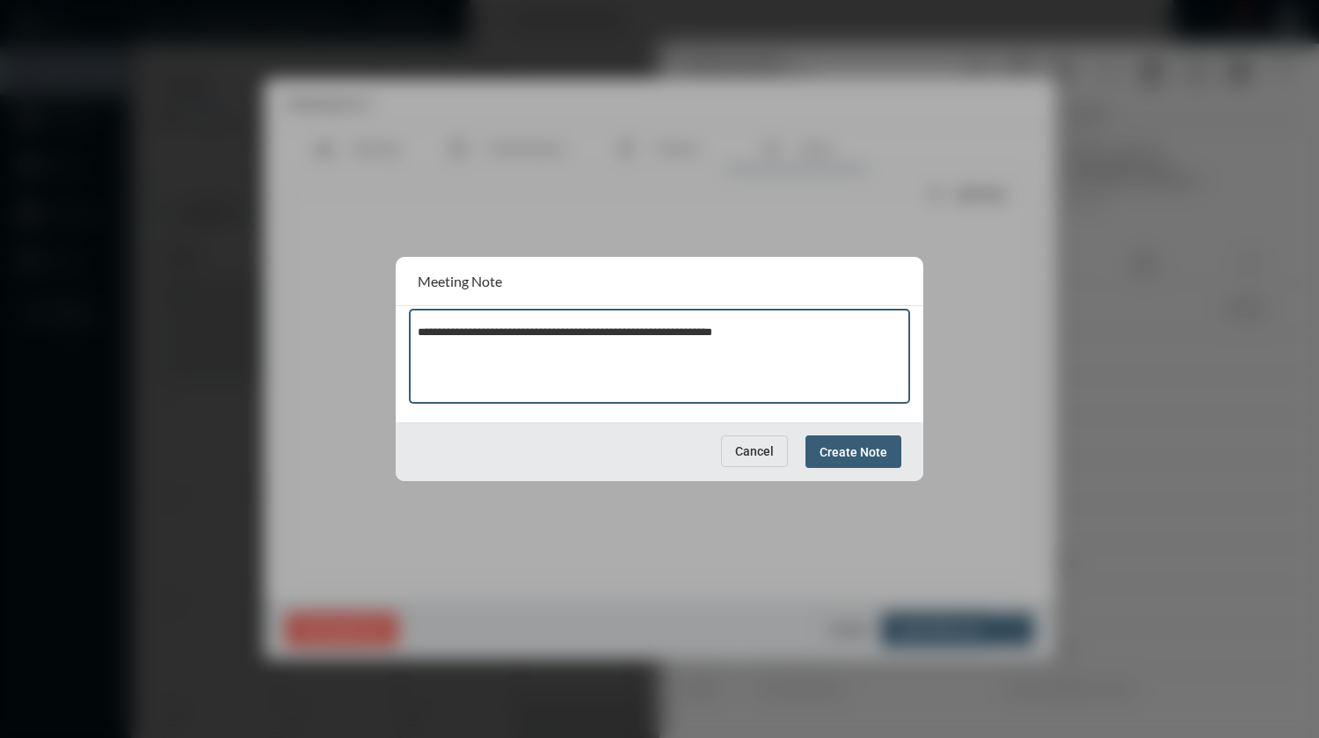
type textarea "**********"
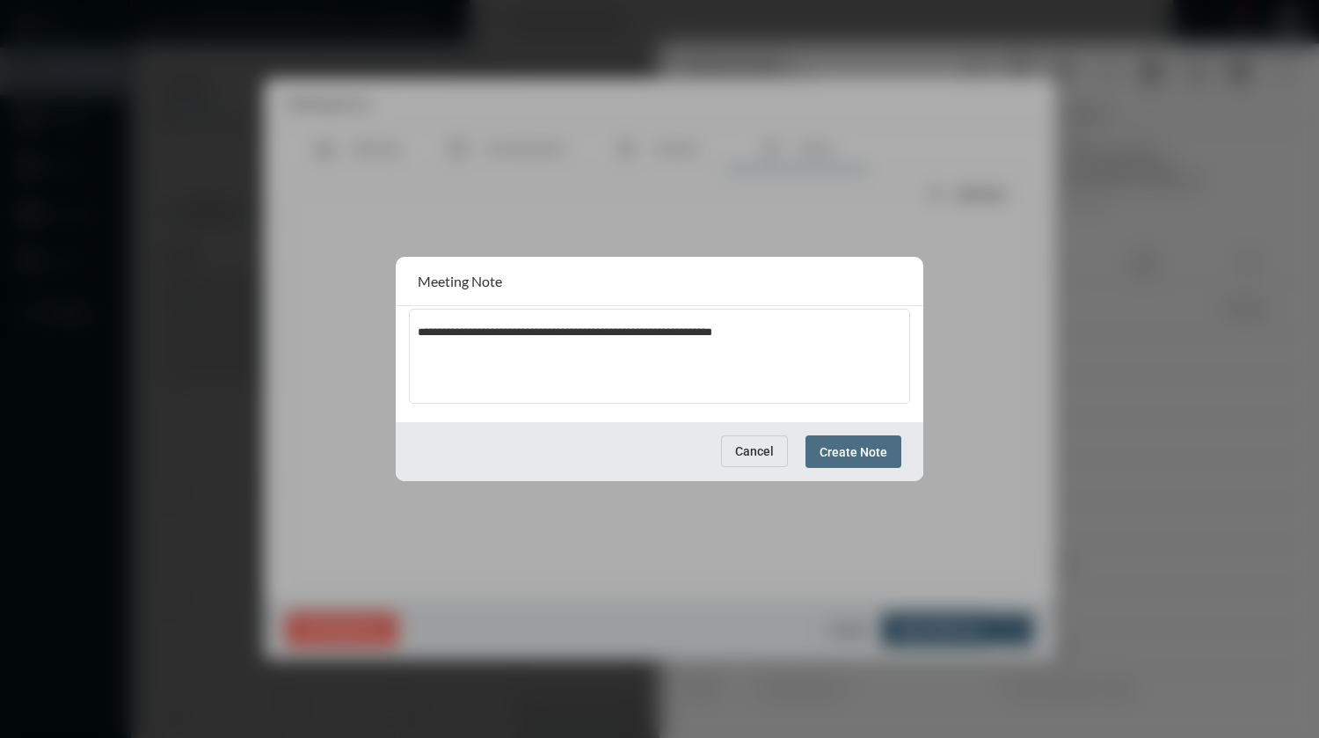
click at [877, 457] on span "Create Note" at bounding box center [854, 452] width 68 height 14
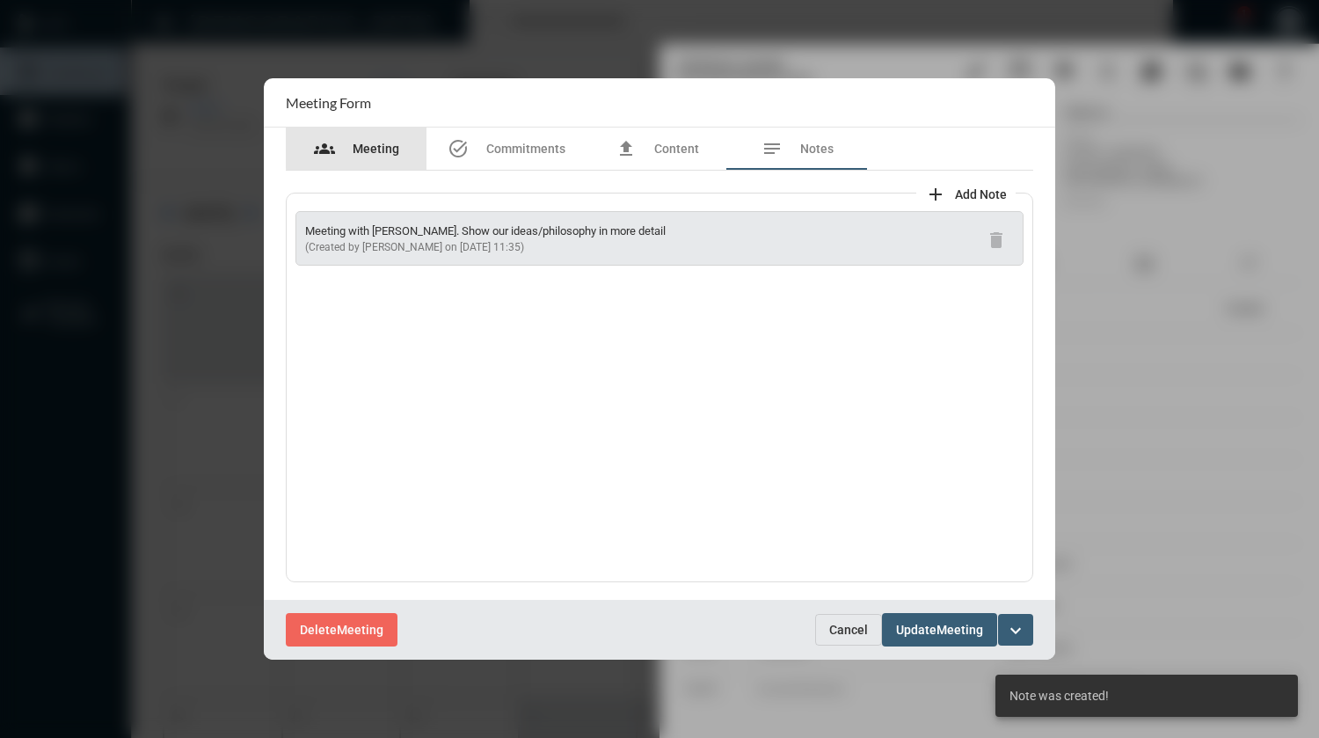
click at [363, 149] on span "Meeting" at bounding box center [376, 149] width 47 height 14
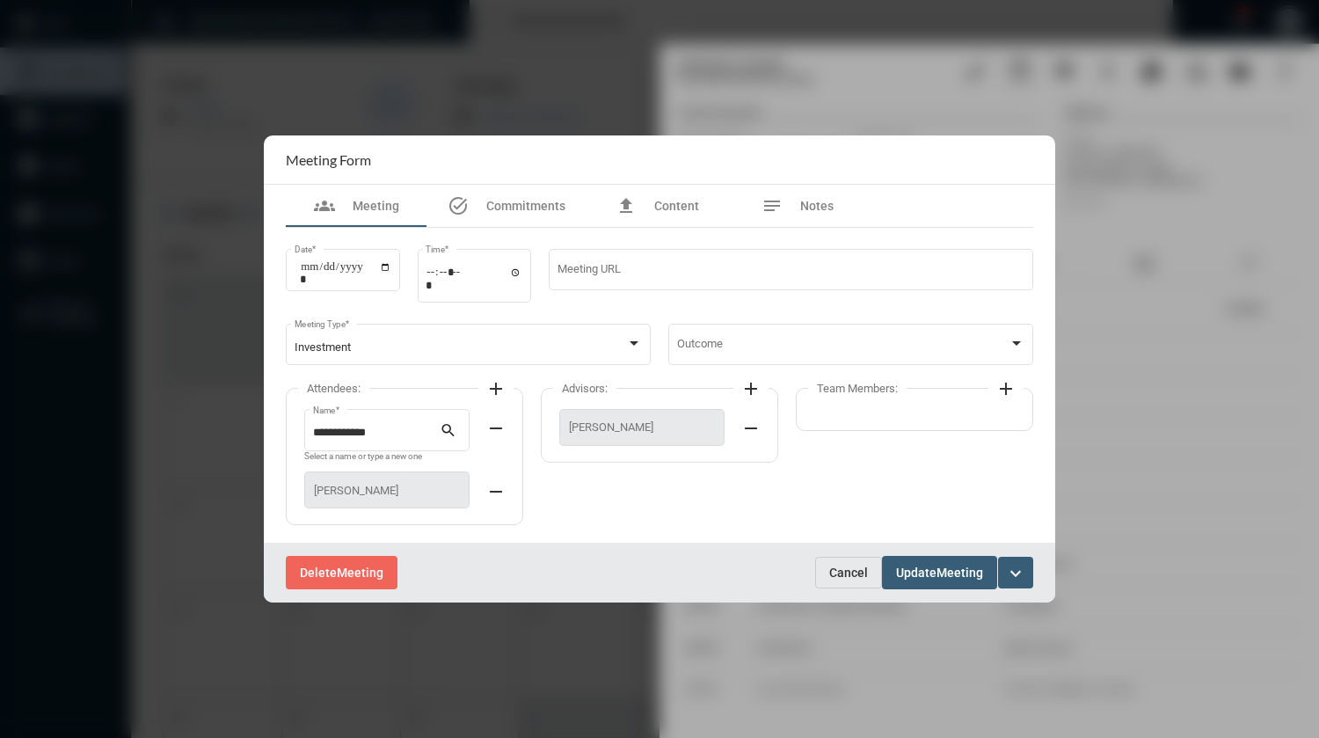
click at [952, 574] on span "Meeting" at bounding box center [960, 573] width 47 height 14
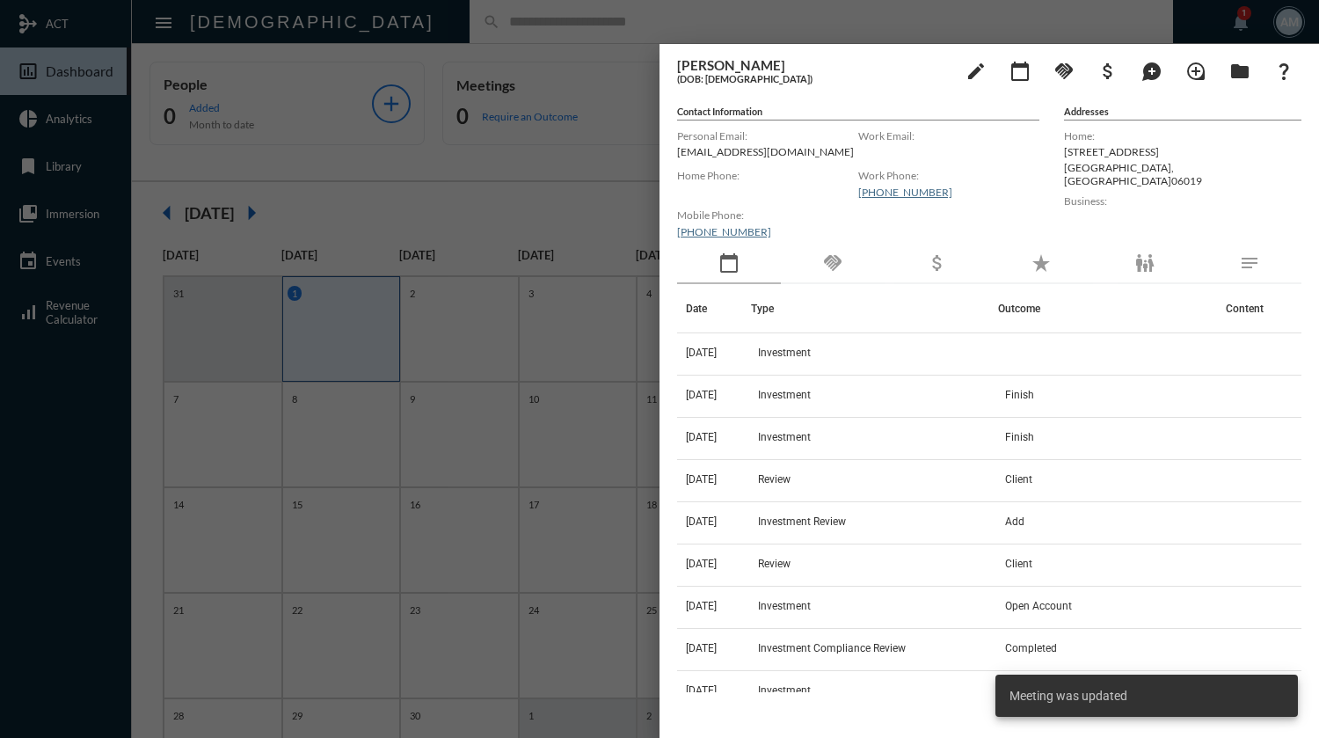
click at [587, 15] on div at bounding box center [659, 369] width 1319 height 738
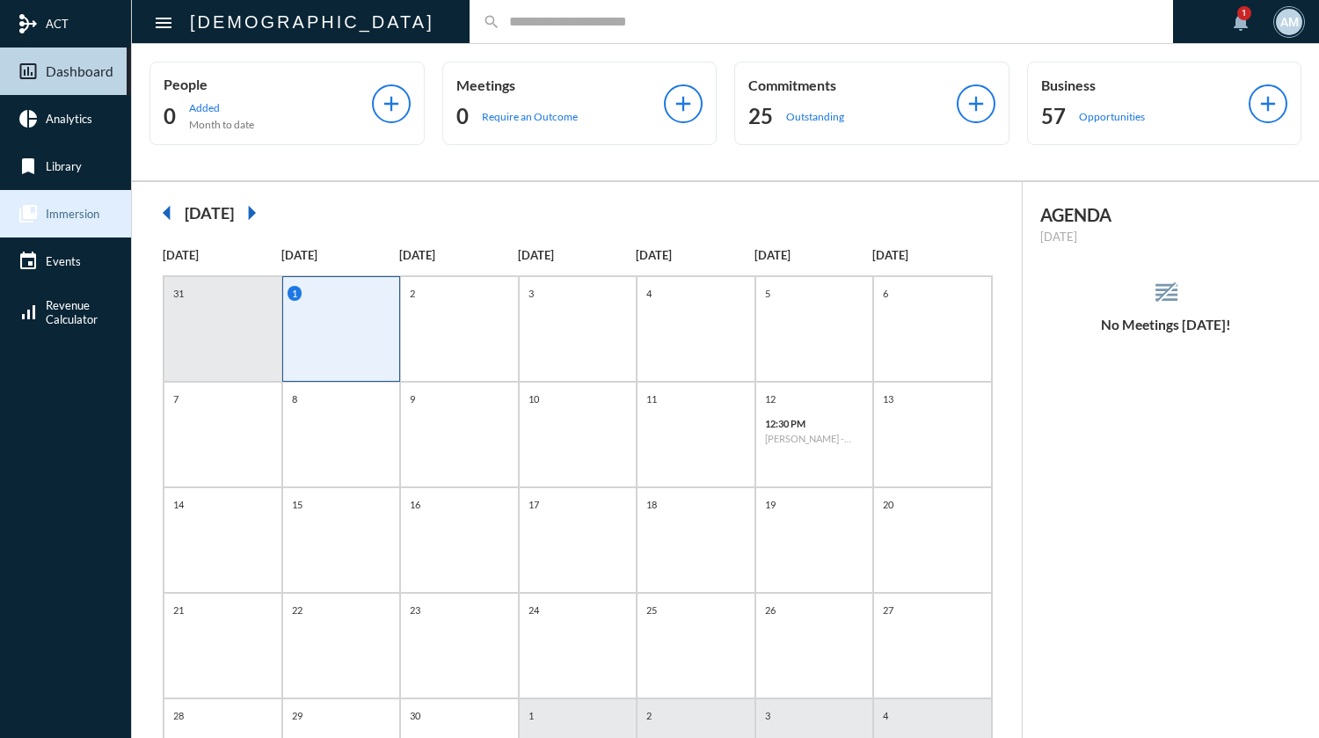
click at [86, 222] on link "collections_bookmark Immersion" at bounding box center [65, 213] width 131 height 47
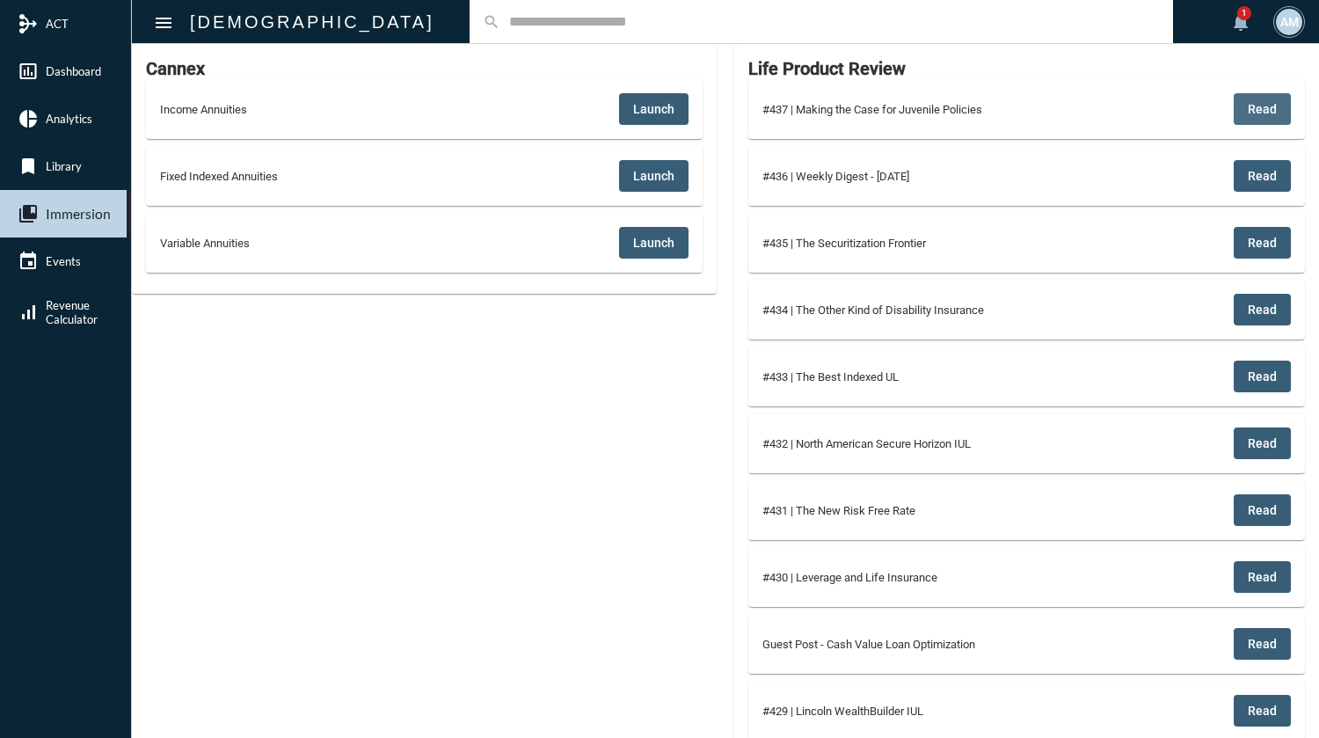
click at [1274, 107] on button "Read" at bounding box center [1262, 109] width 57 height 32
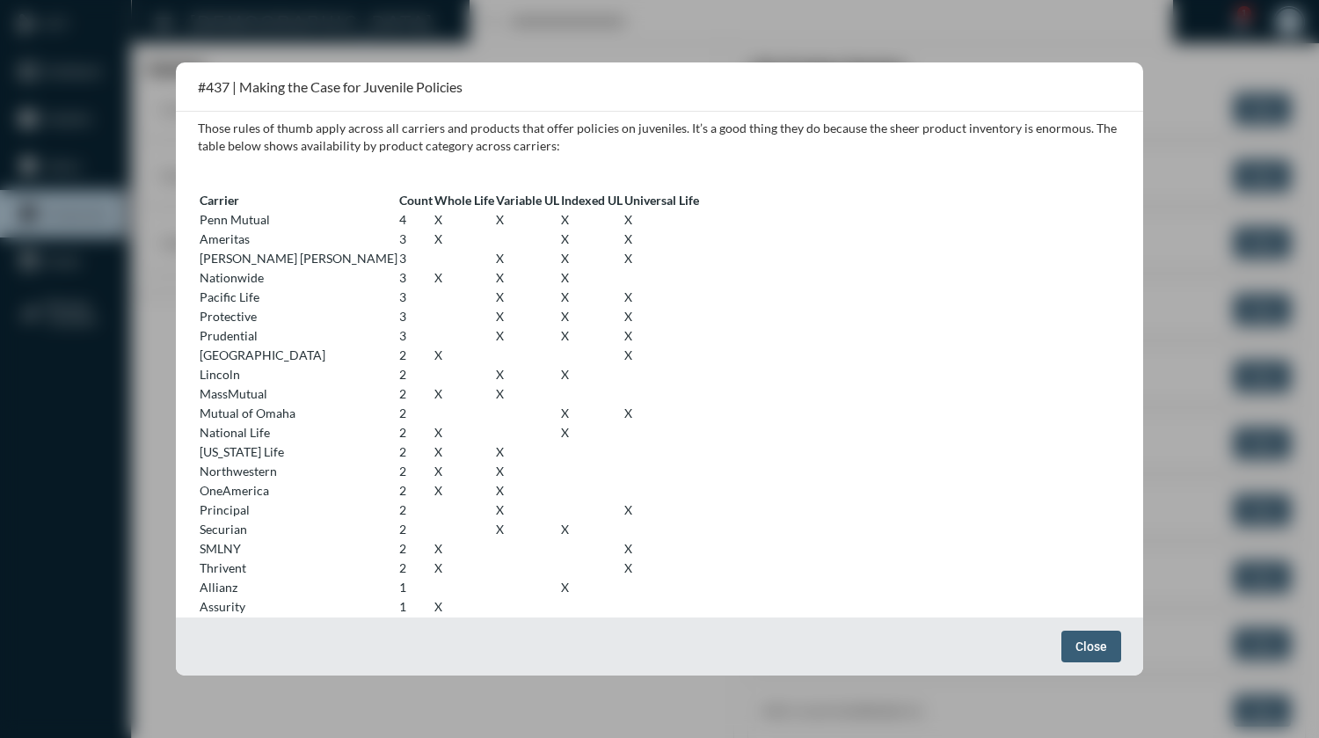
scroll to position [2638, 0]
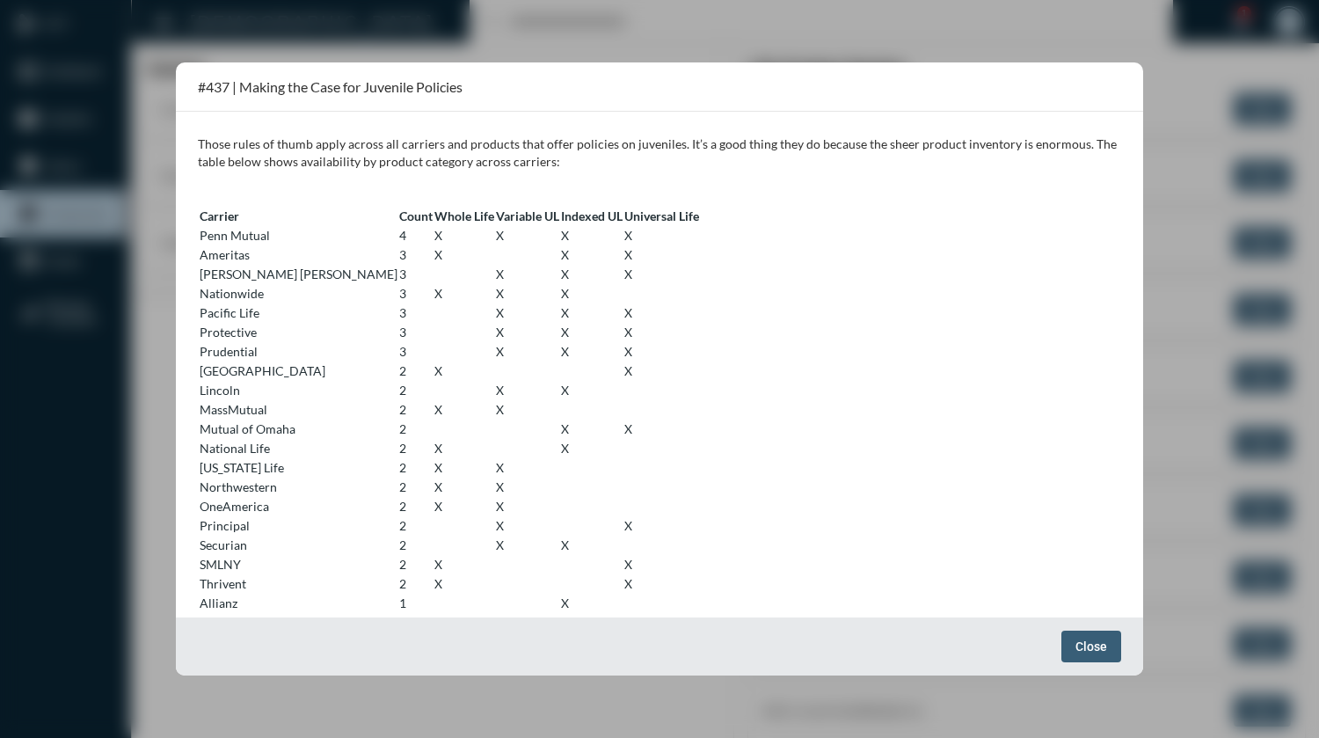
click at [1086, 645] on span "Close" at bounding box center [1091, 646] width 32 height 14
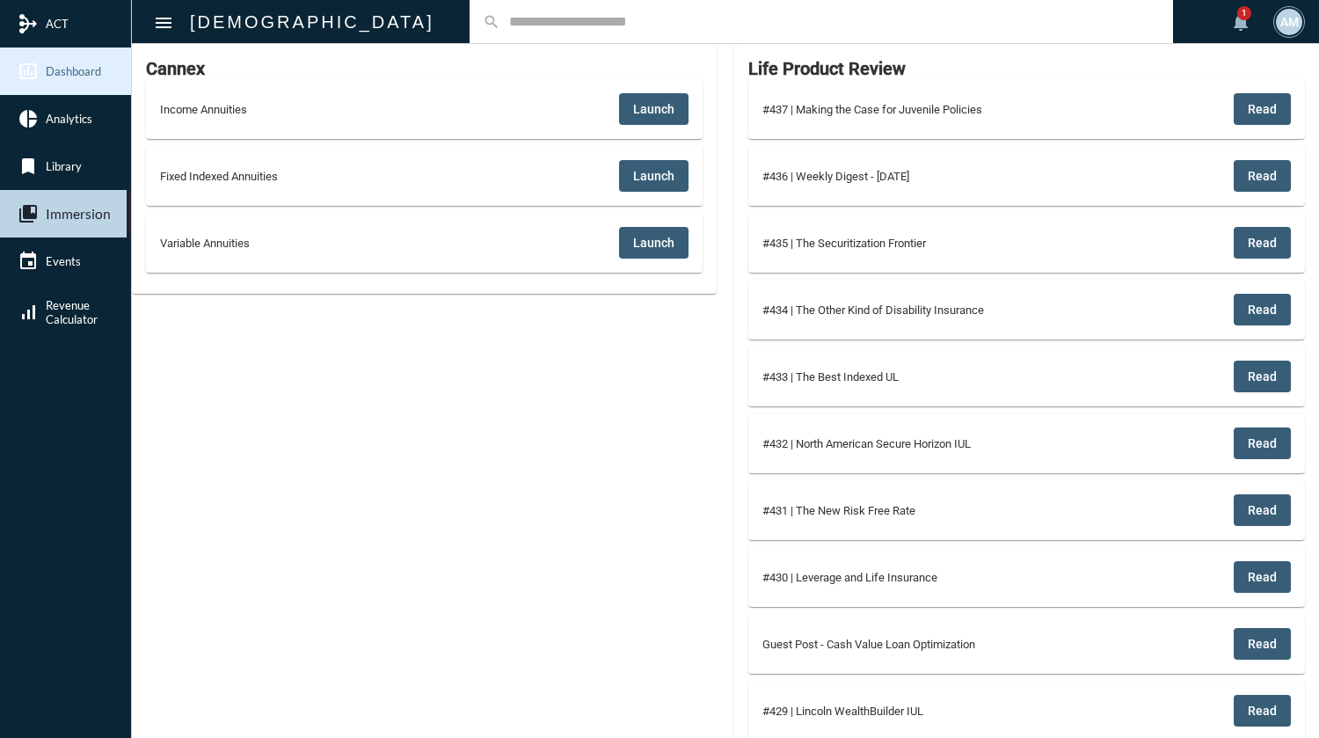
click at [66, 70] on span "Dashboard" at bounding box center [73, 71] width 55 height 14
